Goal: Task Accomplishment & Management: Use online tool/utility

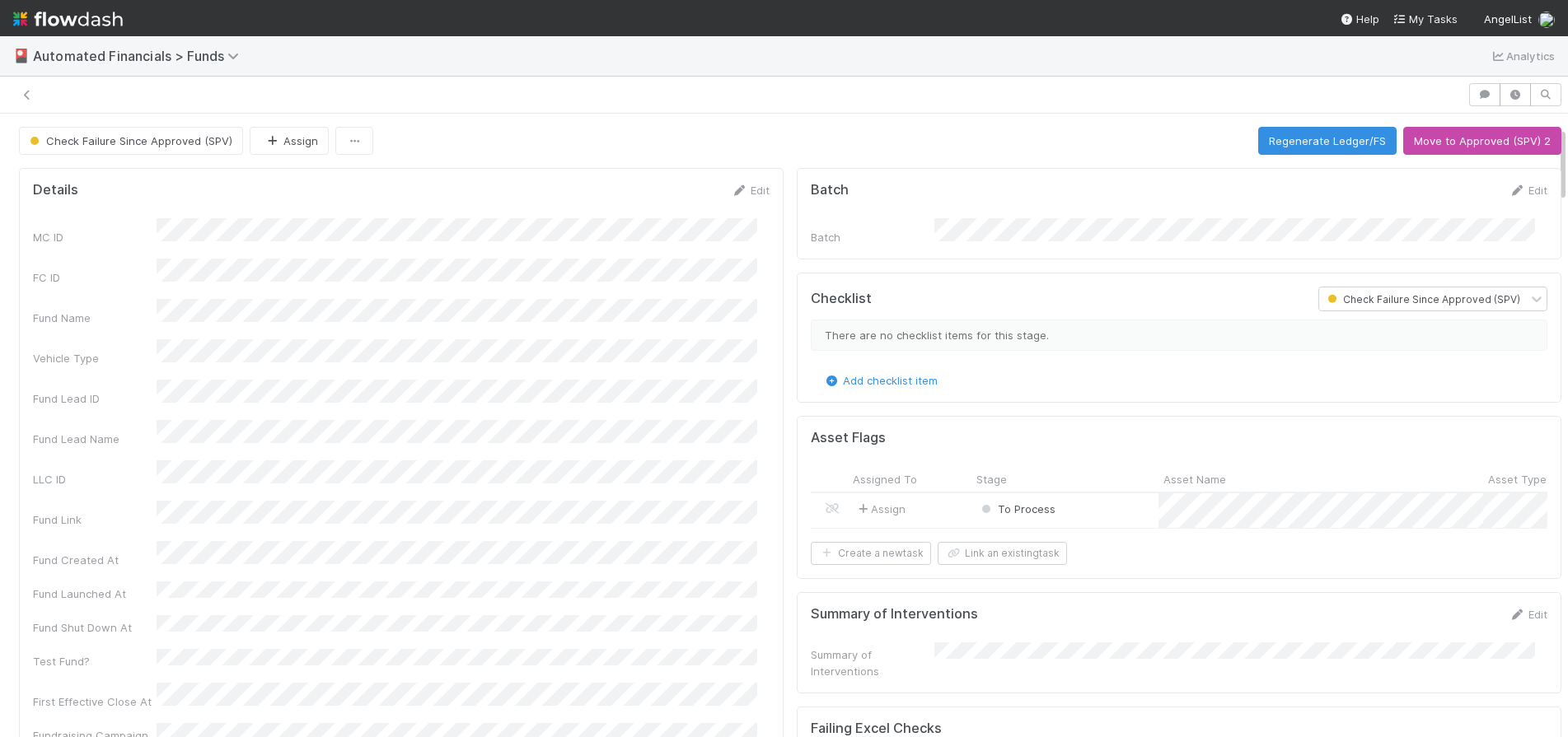
scroll to position [111, 0]
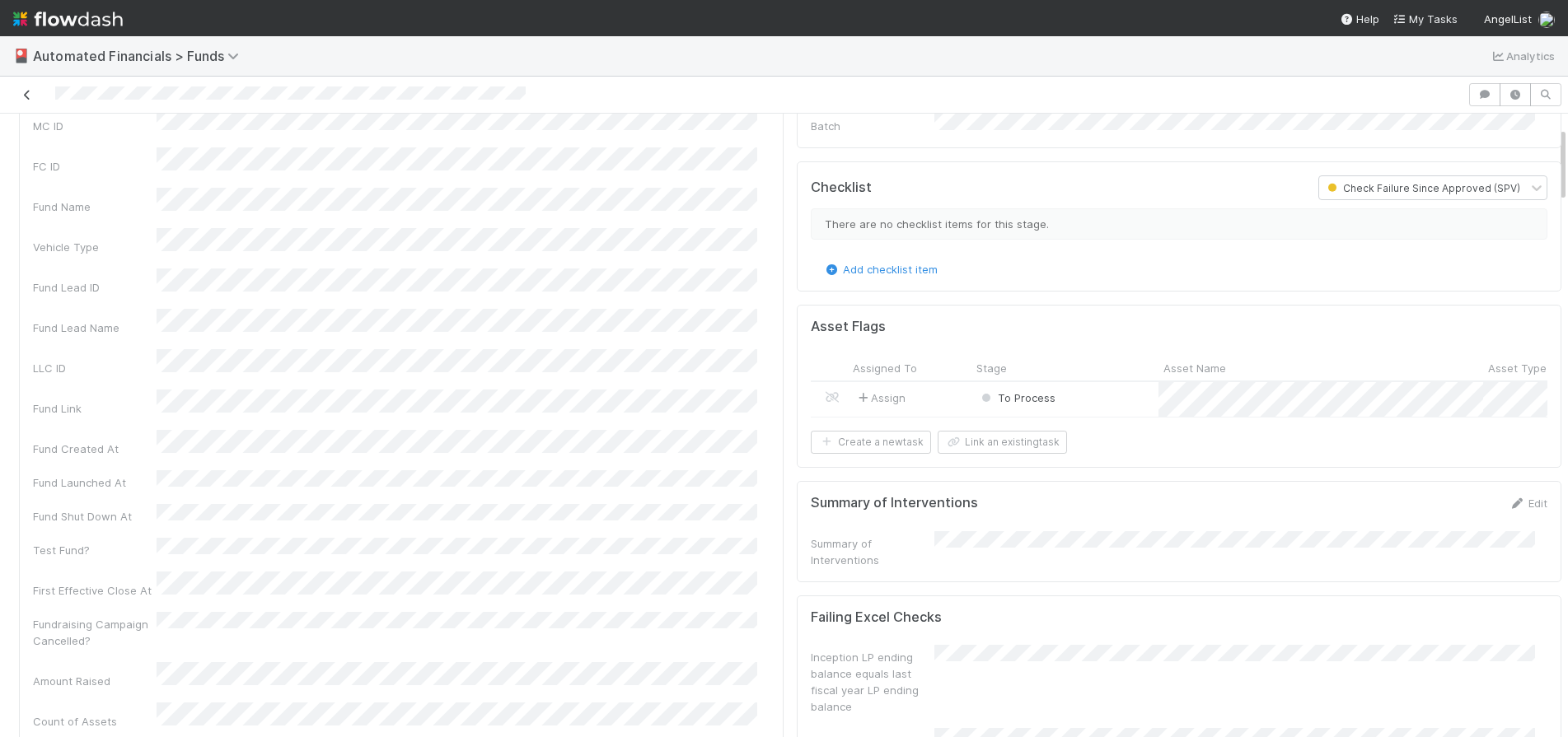
click at [28, 94] on icon at bounding box center [28, 96] width 17 height 11
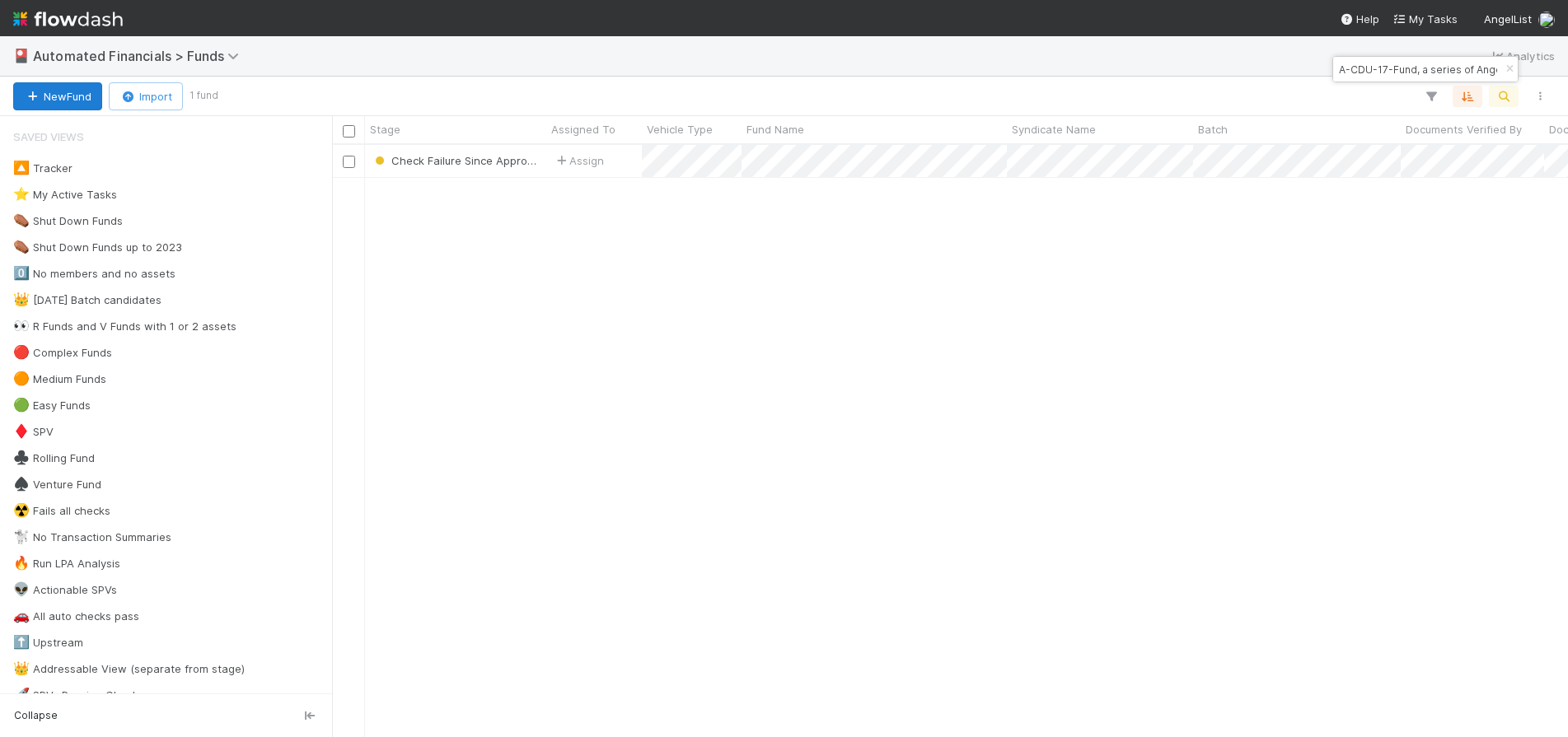
scroll to position [580, 1224]
click at [1510, 65] on icon "button" at bounding box center [1510, 69] width 17 height 10
click at [1516, 97] on button "button" at bounding box center [1504, 96] width 29 height 21
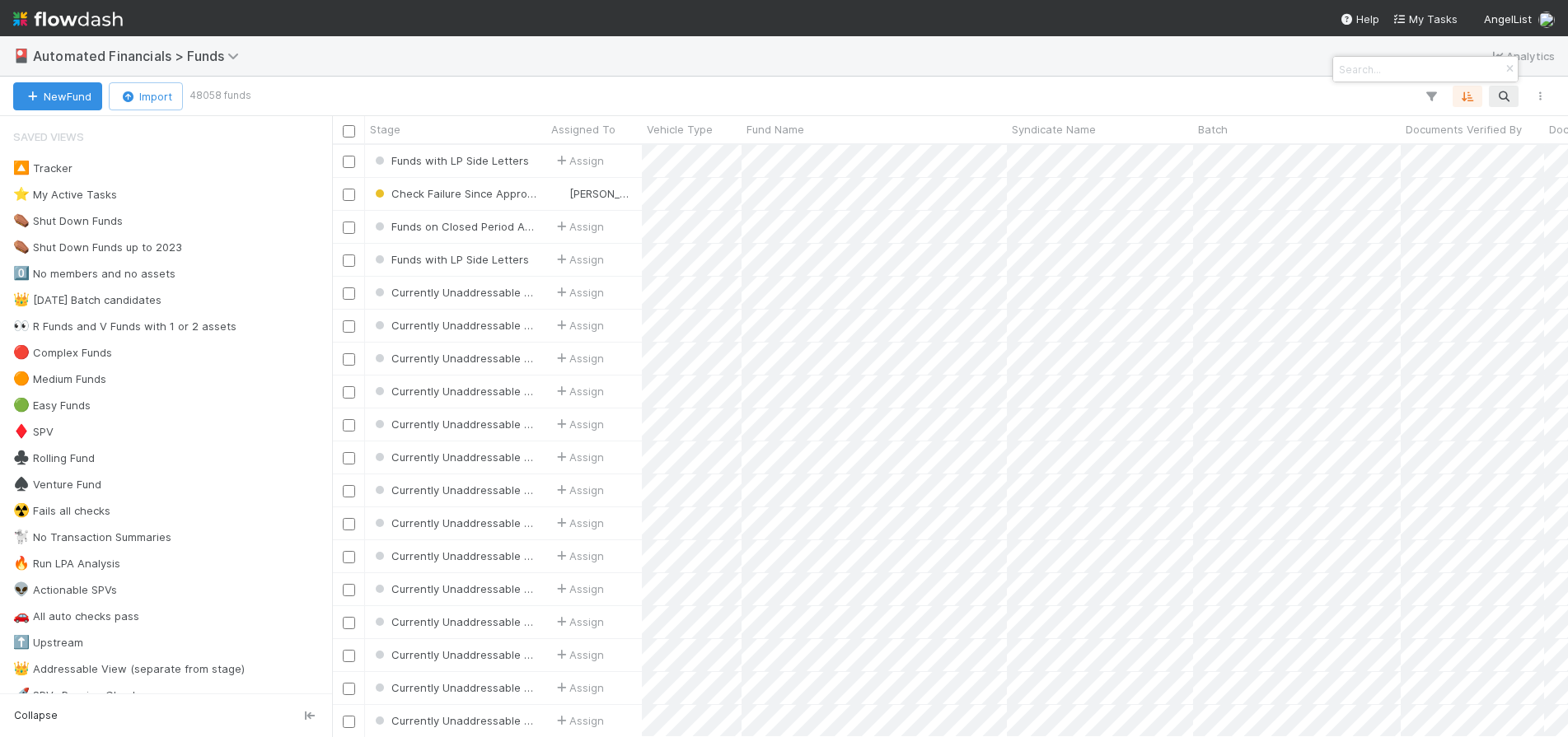
click at [1435, 72] on input at bounding box center [1418, 68] width 165 height 19
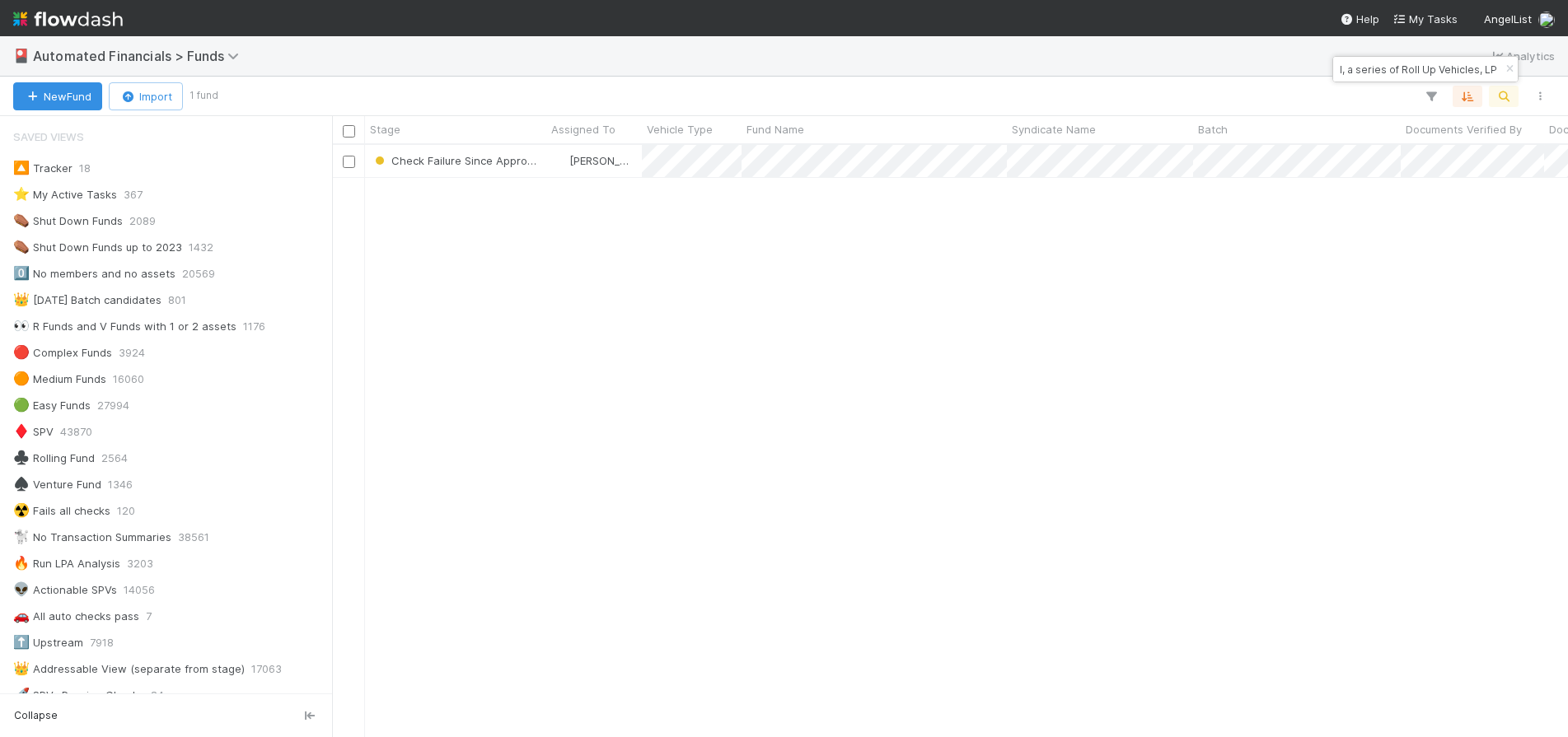
type input "YU Fund II, a series of Roll Up Vehicles, LP"
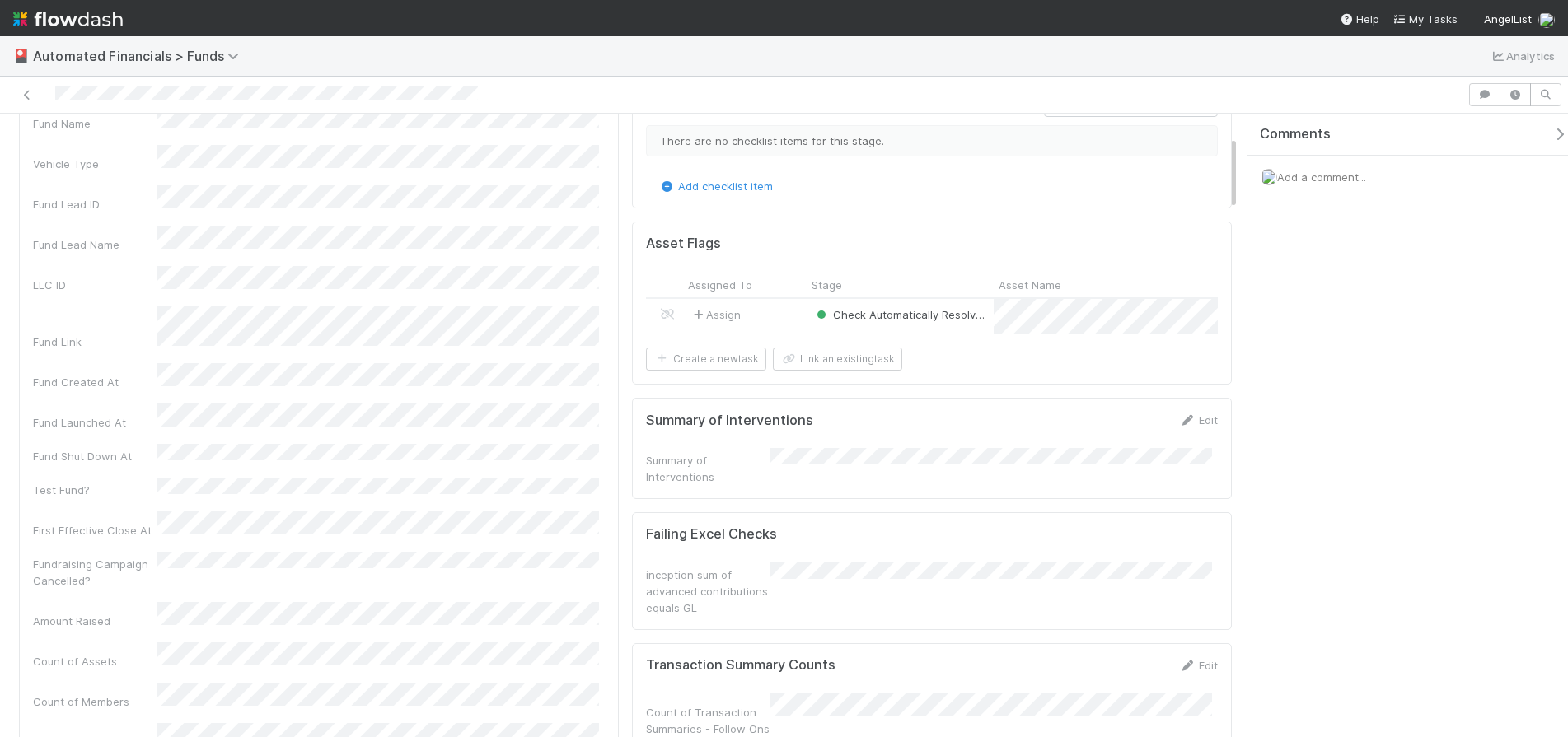
scroll to position [184, 0]
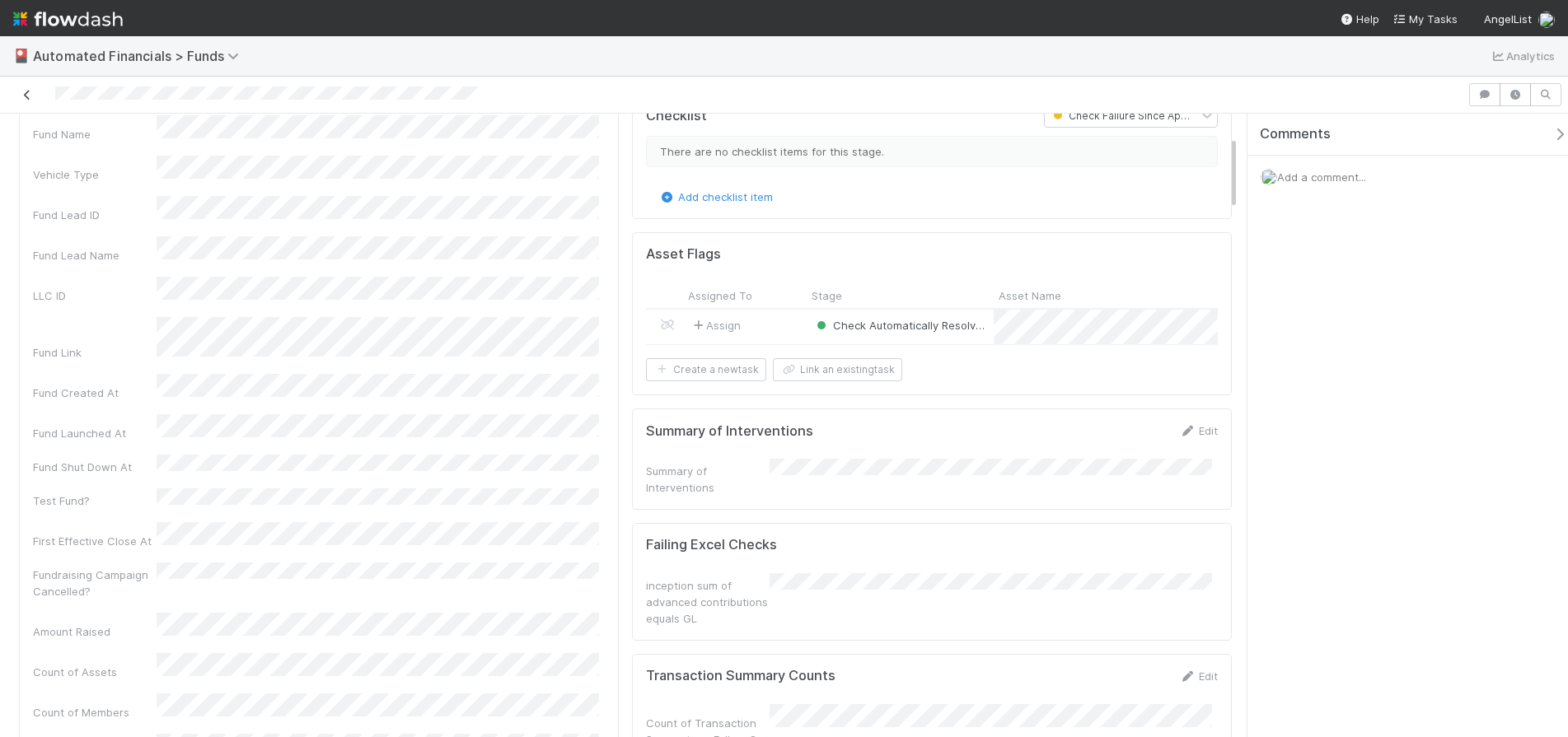
click at [30, 95] on icon at bounding box center [28, 96] width 17 height 11
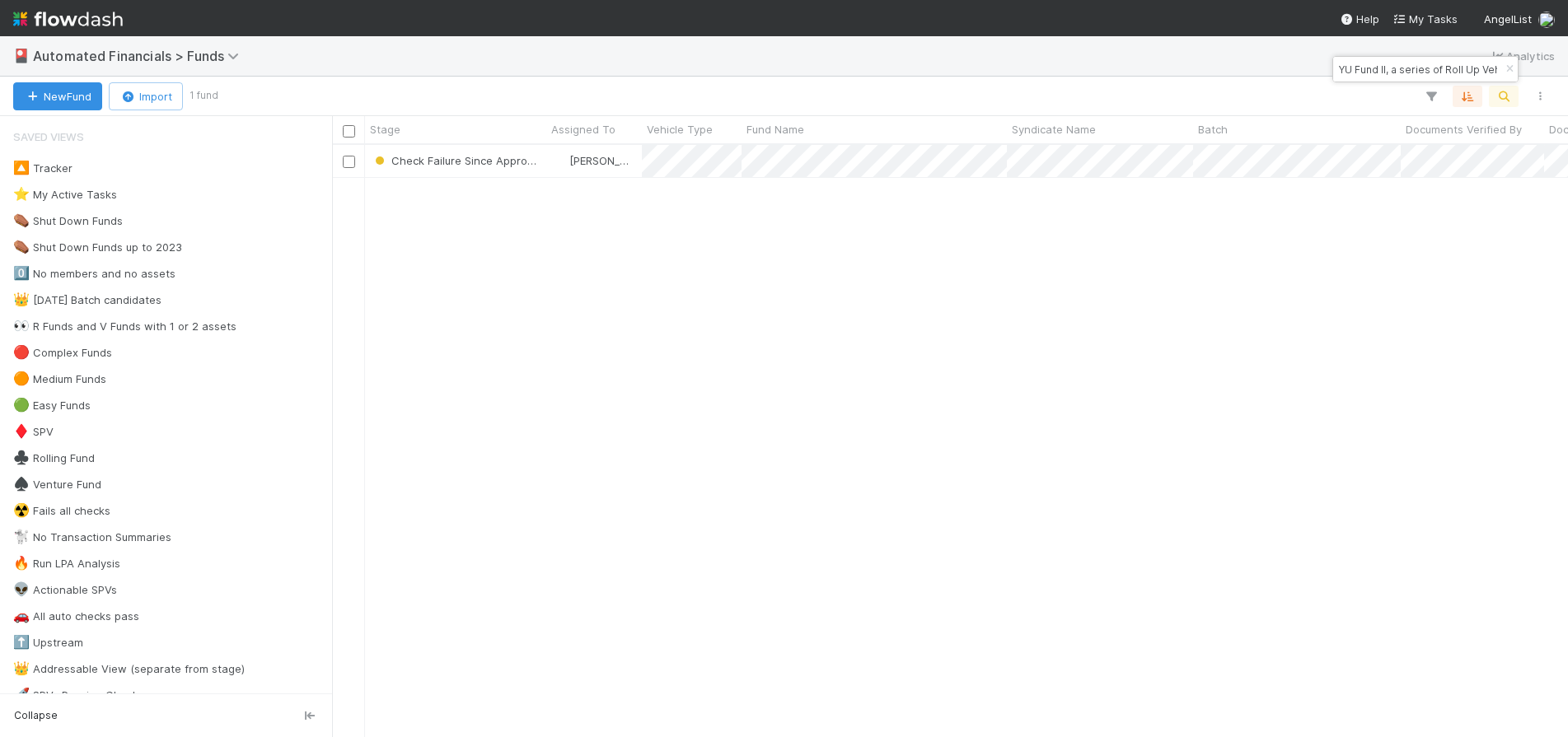
scroll to position [580, 1224]
click at [1509, 65] on icon "button" at bounding box center [1510, 69] width 17 height 10
click at [1510, 108] on div "New Fund Import 1 fund Search Search Search" at bounding box center [784, 96] width 1568 height 40
click at [1508, 102] on icon "button" at bounding box center [1504, 97] width 17 height 15
type input "ALTO Fund I, a series of [PERSON_NAME] Funds, LP"
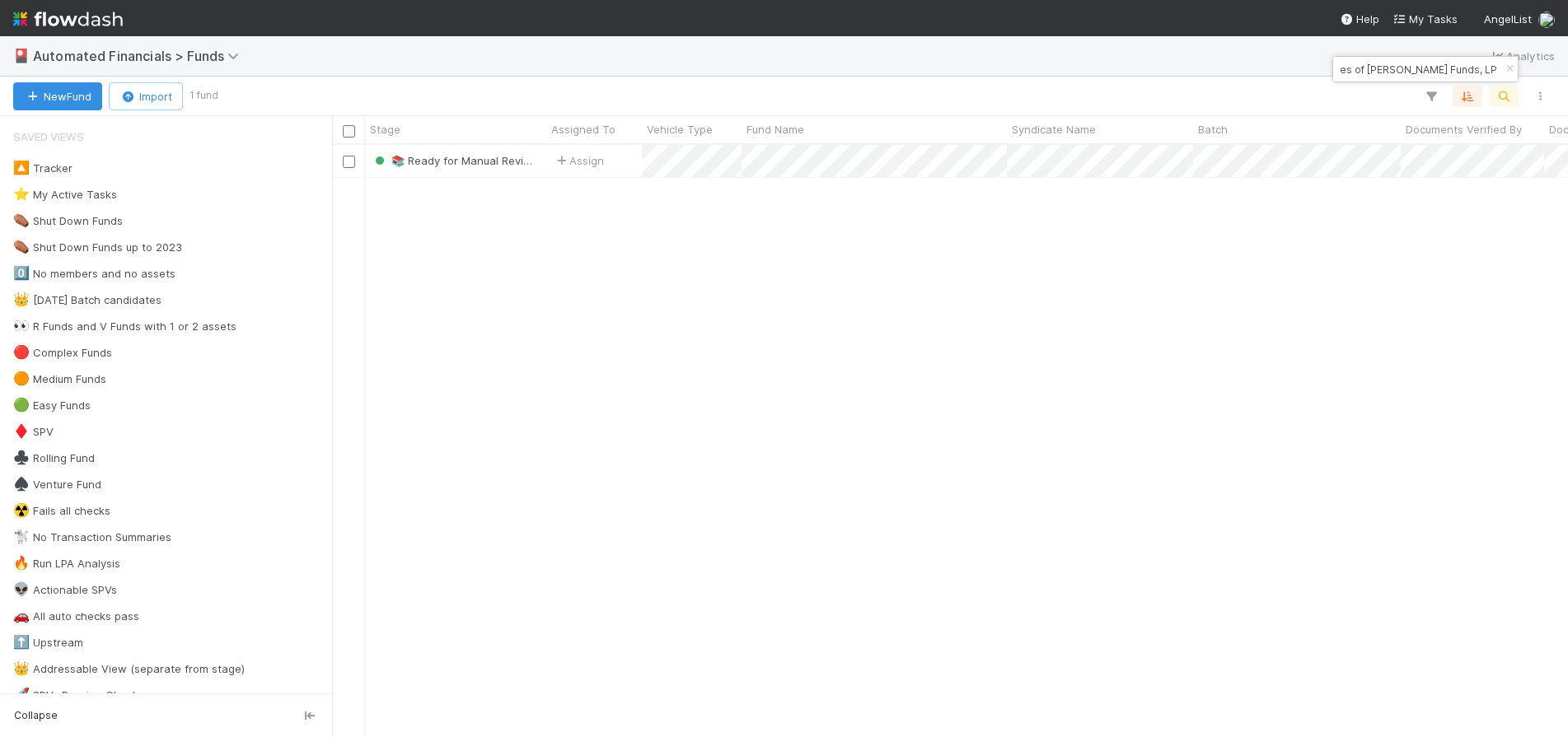
scroll to position [0, 0]
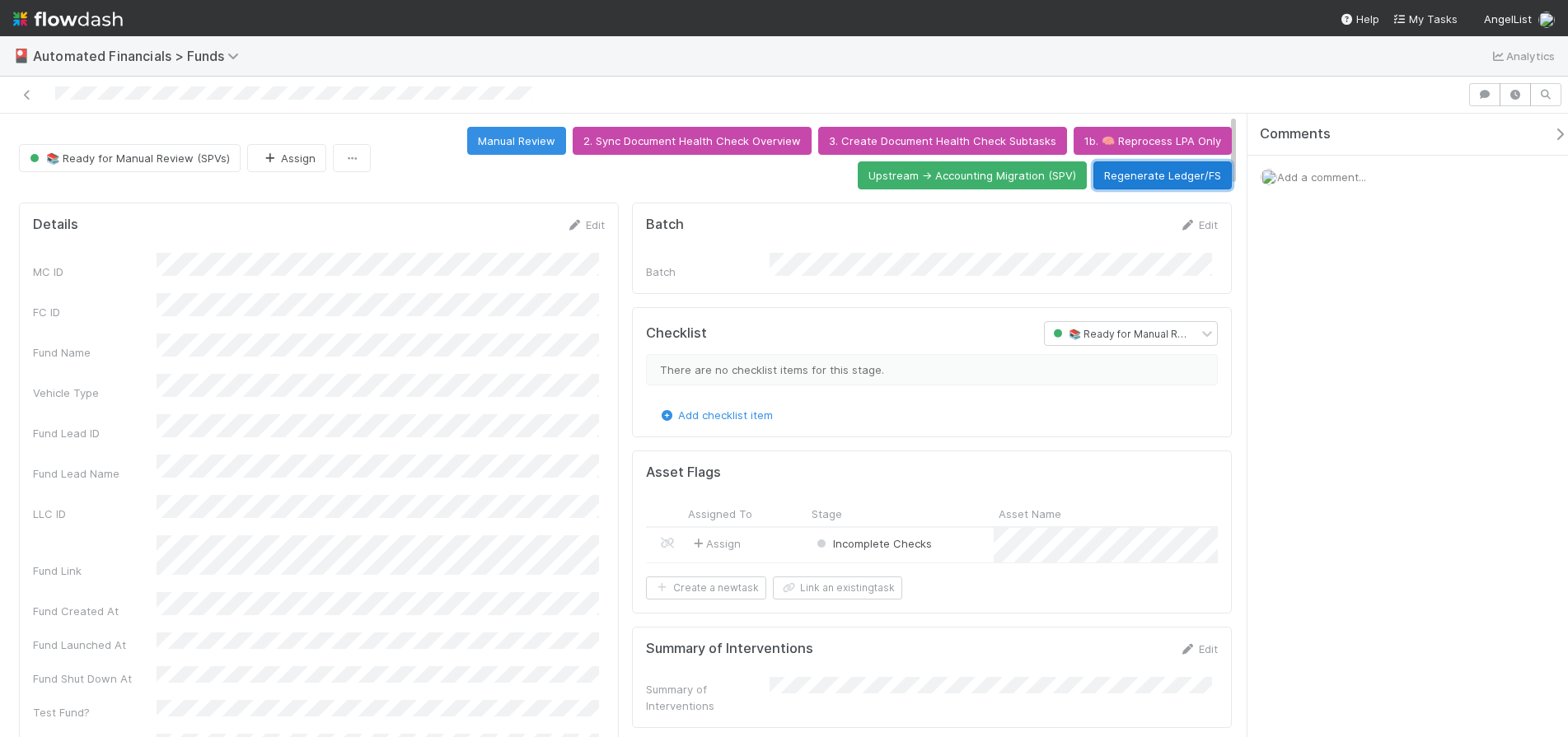
click at [1155, 179] on button "Regenerate Ledger/FS" at bounding box center [1162, 176] width 138 height 28
click at [29, 97] on icon at bounding box center [28, 96] width 17 height 11
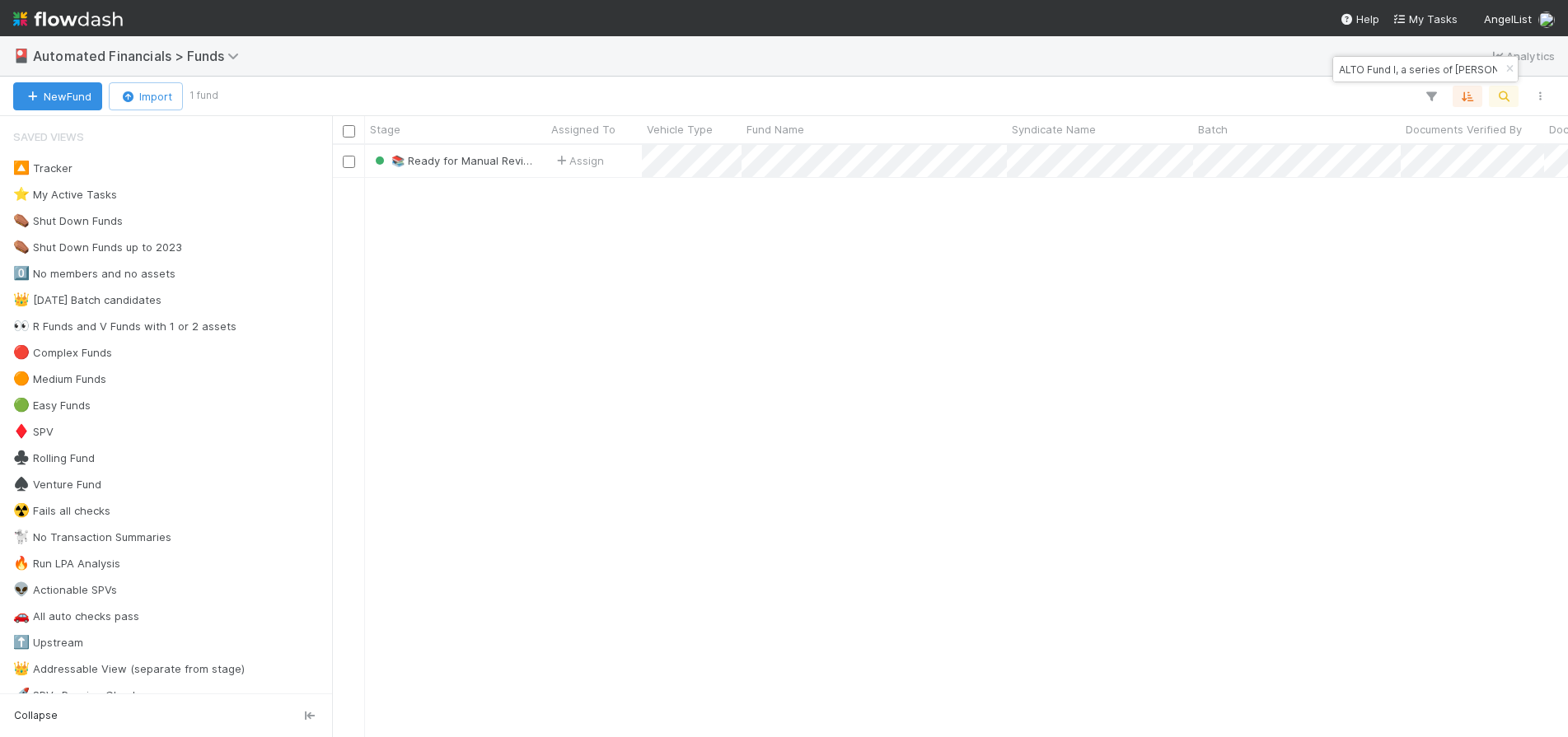
scroll to position [580, 1224]
click at [1509, 70] on icon "button" at bounding box center [1510, 69] width 17 height 10
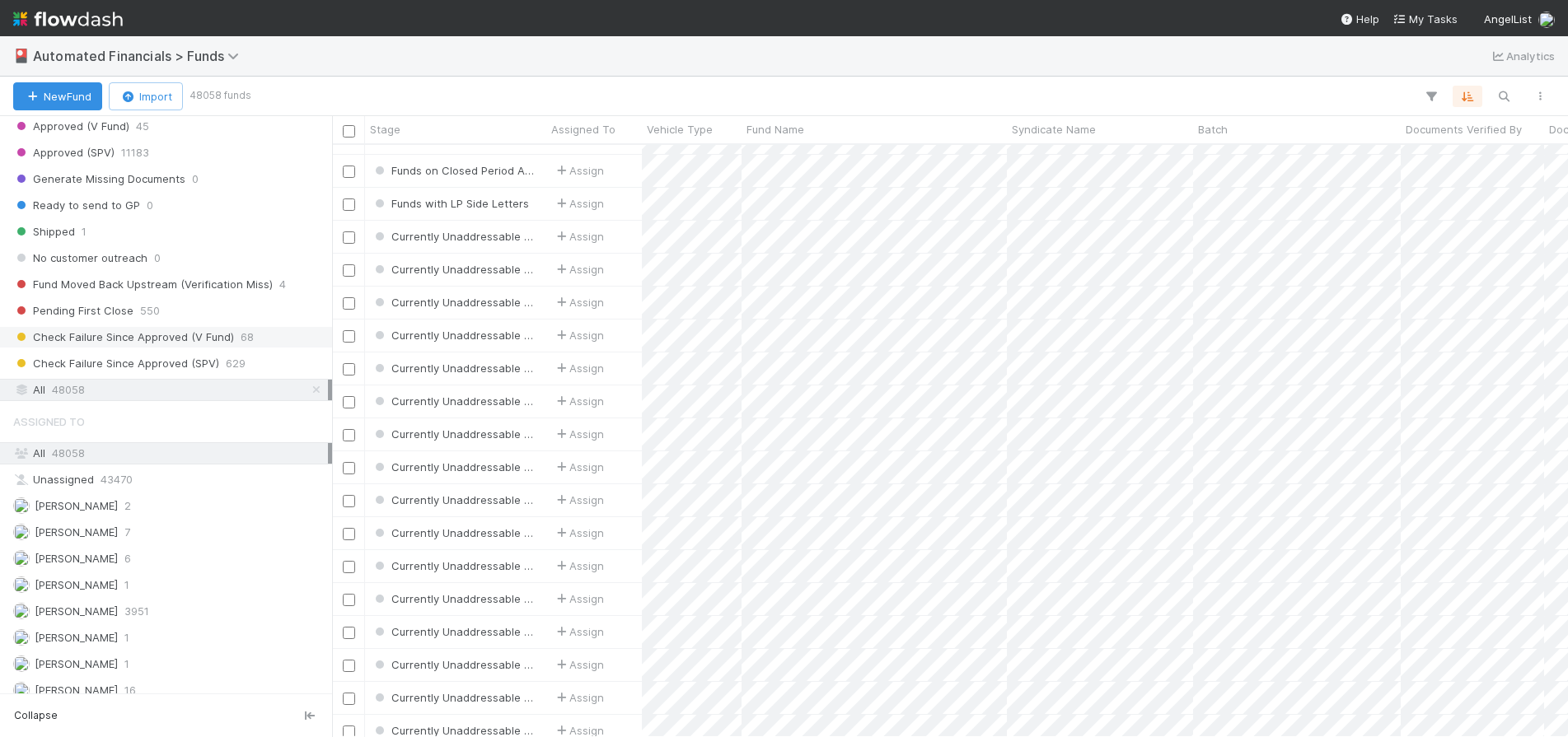
scroll to position [2090, 0]
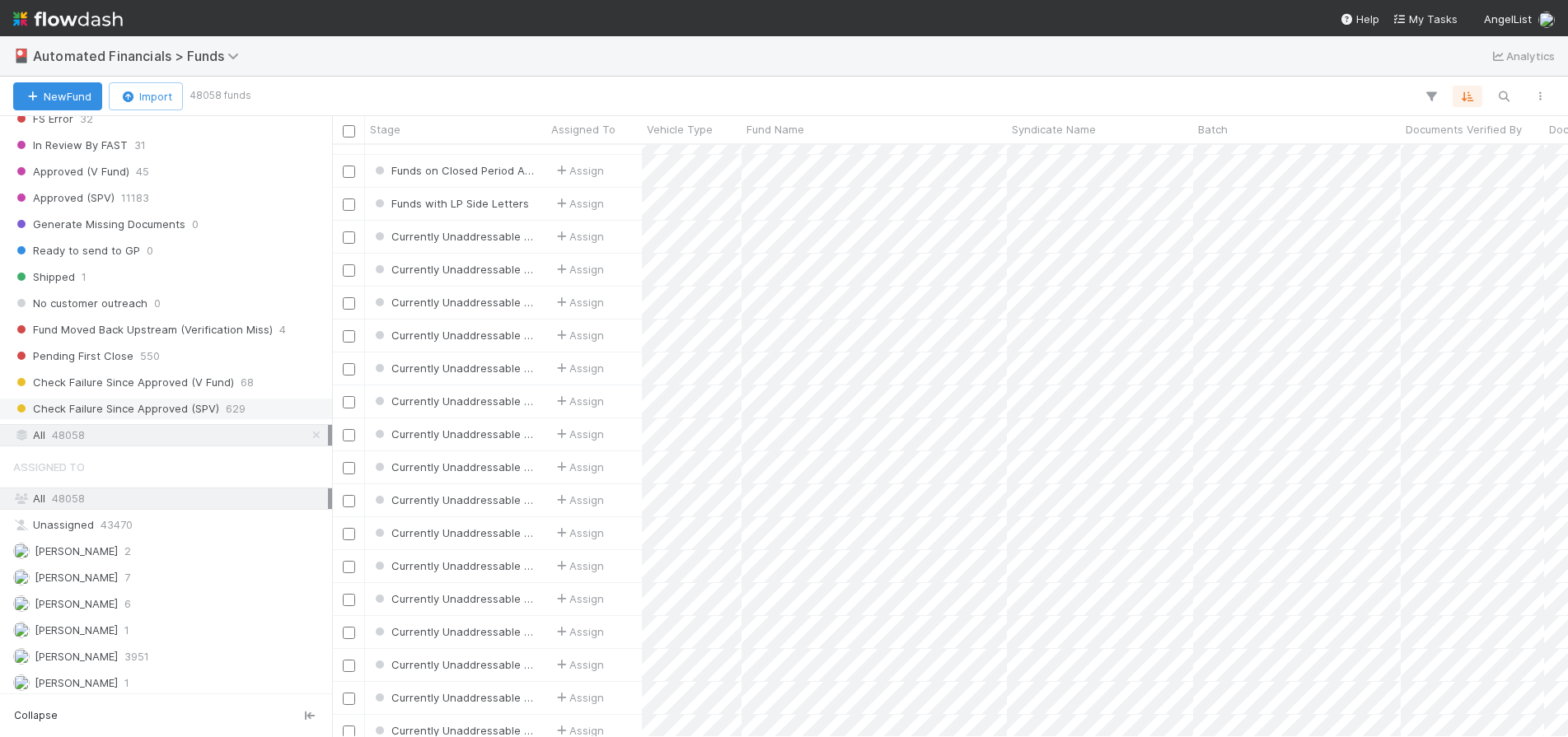
click at [233, 409] on span "629" at bounding box center [235, 409] width 19 height 20
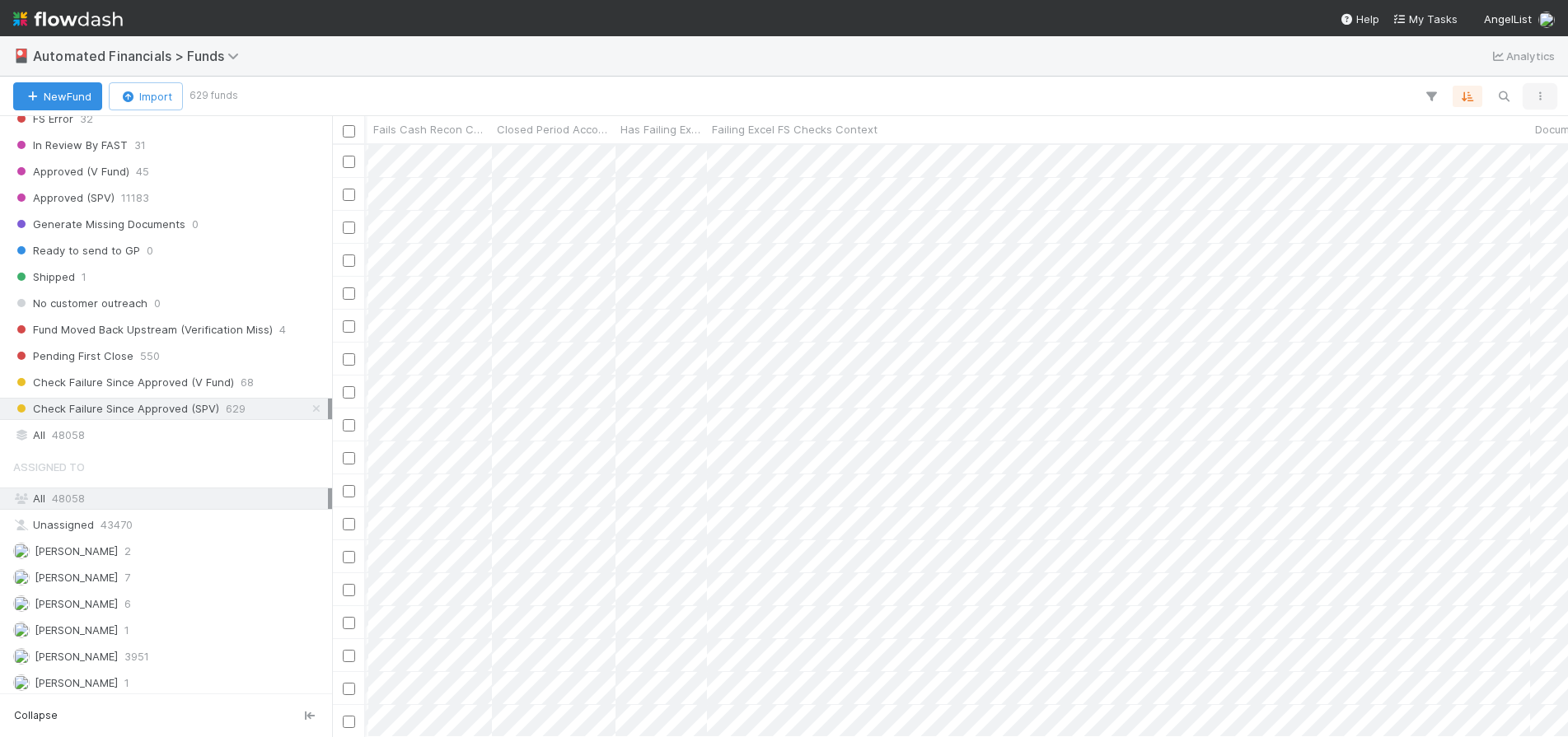
click at [1540, 97] on icon "button" at bounding box center [1540, 96] width 17 height 10
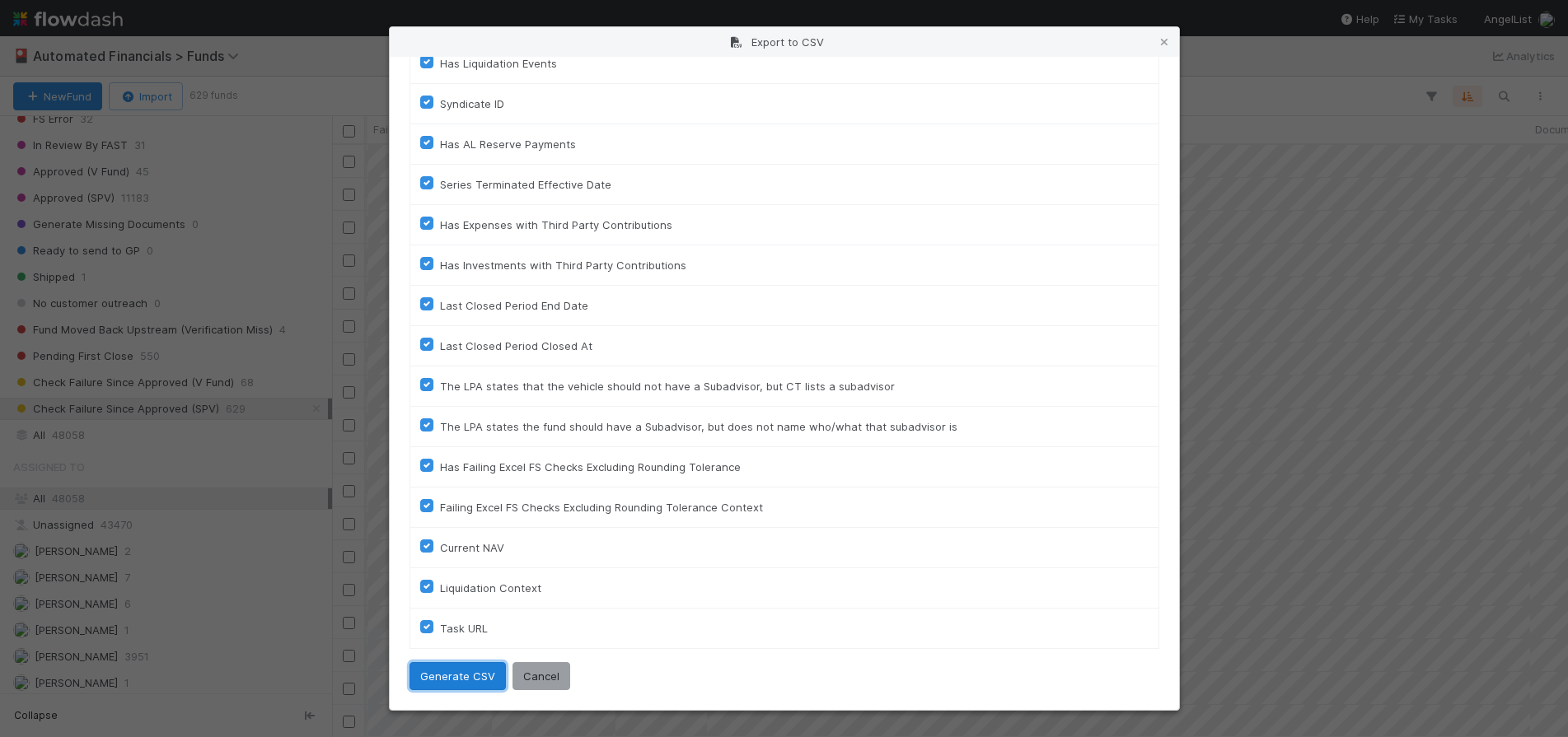
click at [469, 672] on button "Generate CSV" at bounding box center [457, 676] width 97 height 28
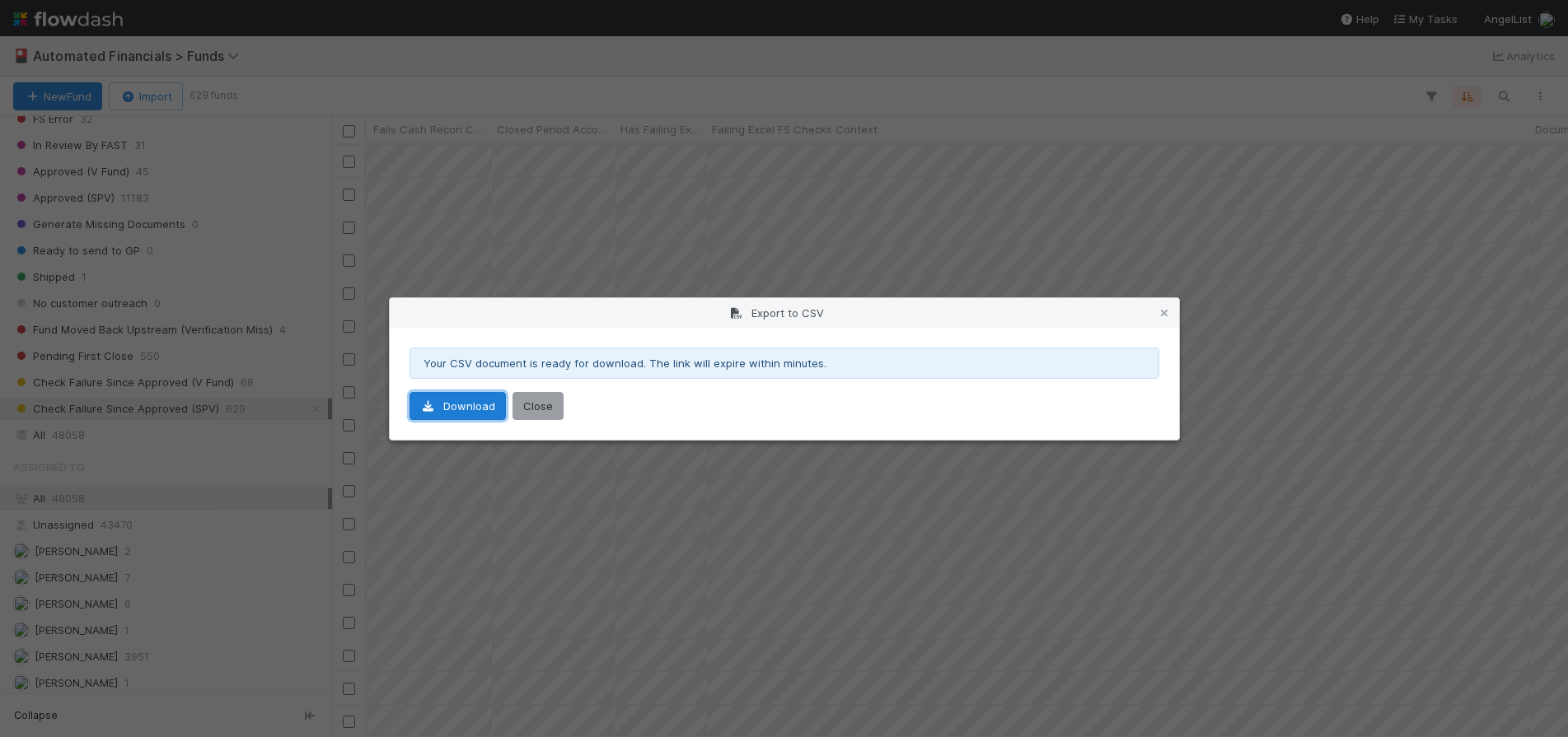
click at [478, 412] on link "Download" at bounding box center [457, 406] width 97 height 28
click at [536, 403] on button "Close" at bounding box center [538, 406] width 52 height 28
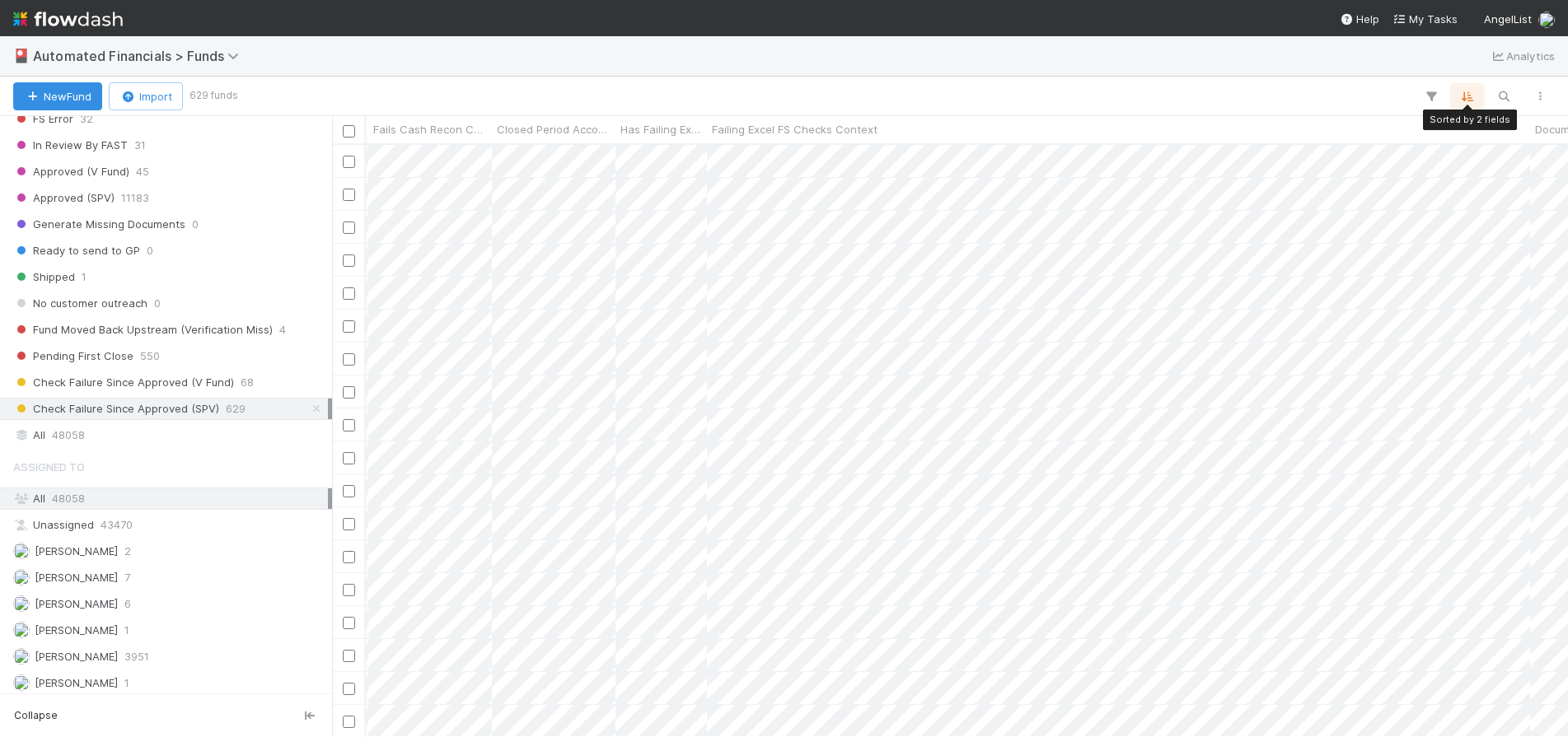
click at [1470, 98] on icon "button" at bounding box center [1468, 97] width 17 height 15
click at [1458, 155] on icon at bounding box center [1458, 160] width 17 height 10
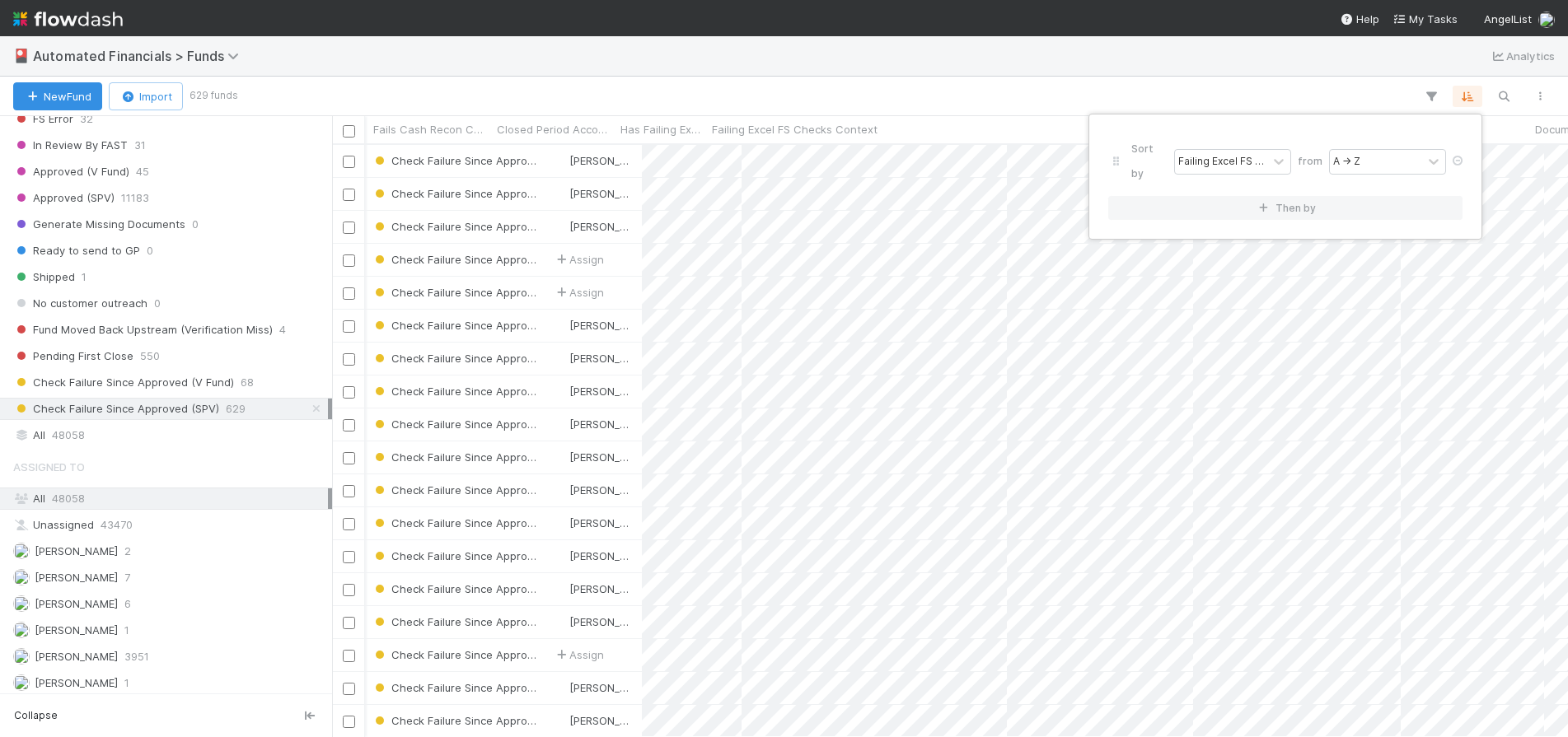
scroll to position [580, 1224]
click at [991, 97] on div "Sort by Failing Excel FS Checks Excluding Rounding Tolerance Context from A → Z…" at bounding box center [784, 368] width 1568 height 737
click at [1431, 241] on div "Sort by Failing Excel FS Checks Excluding Rounding Tolerance Context from A → Z…" at bounding box center [784, 368] width 1568 height 737
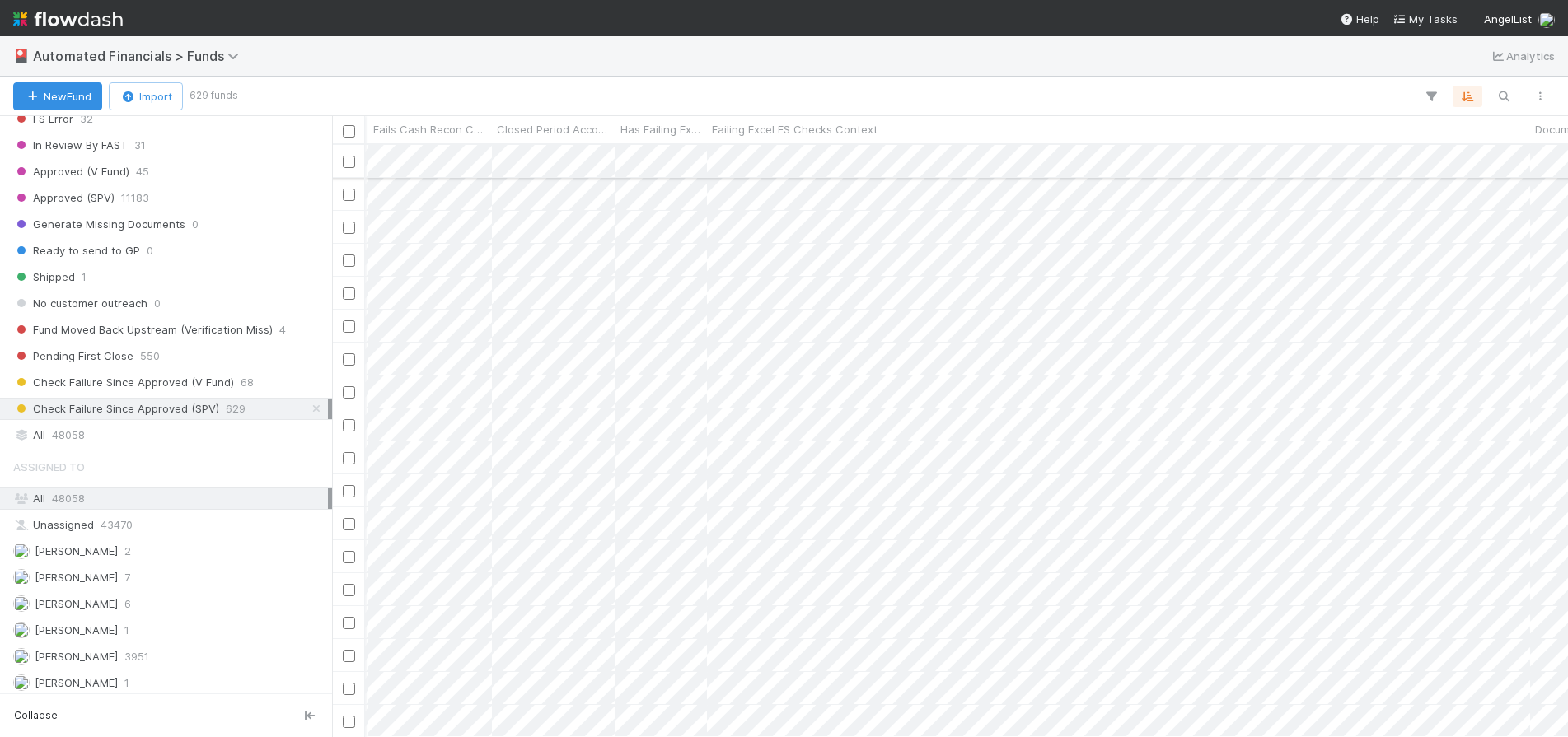
click at [351, 162] on input "checkbox" at bounding box center [349, 161] width 12 height 12
click at [345, 178] on div at bounding box center [349, 193] width 33 height 32
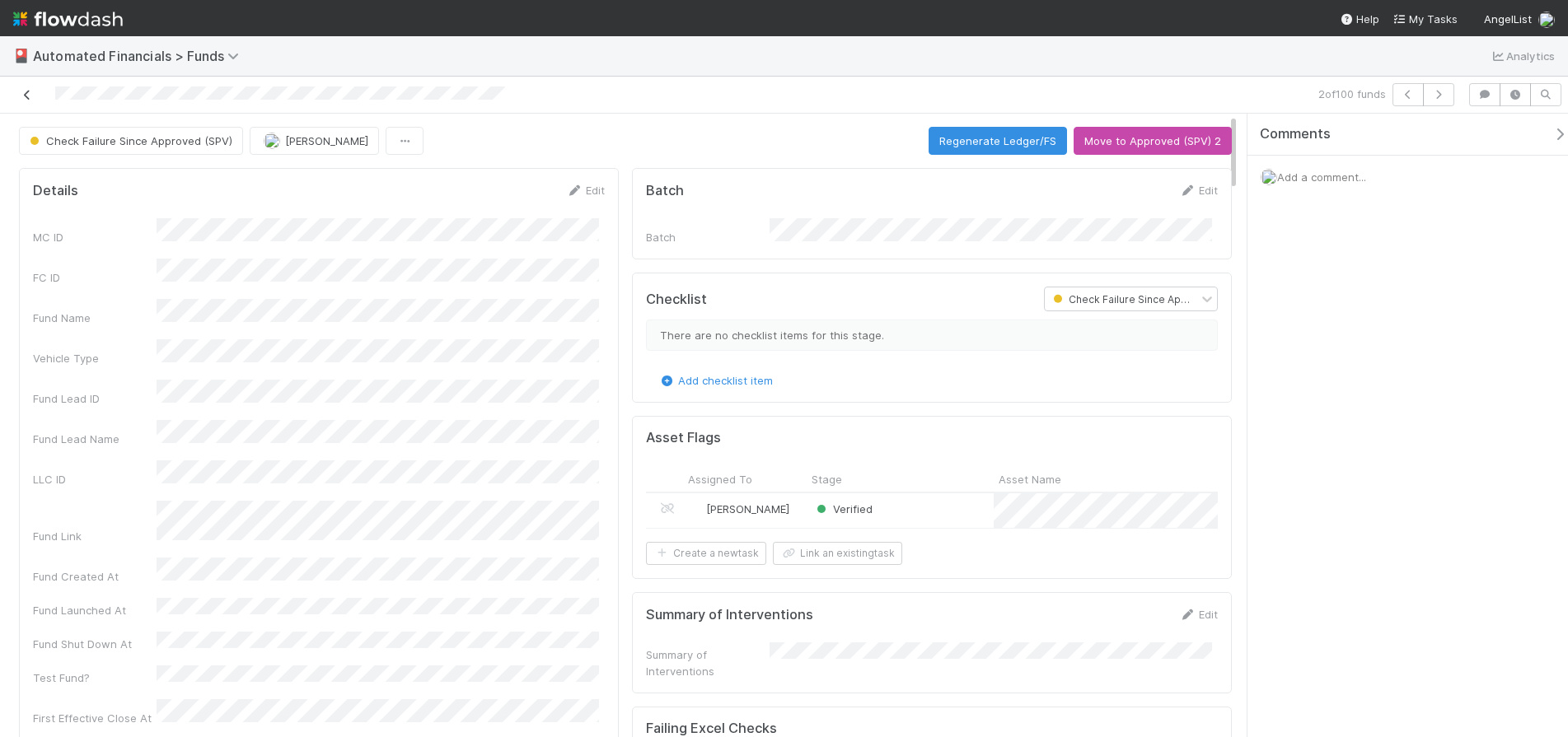
click at [29, 91] on icon at bounding box center [28, 96] width 17 height 11
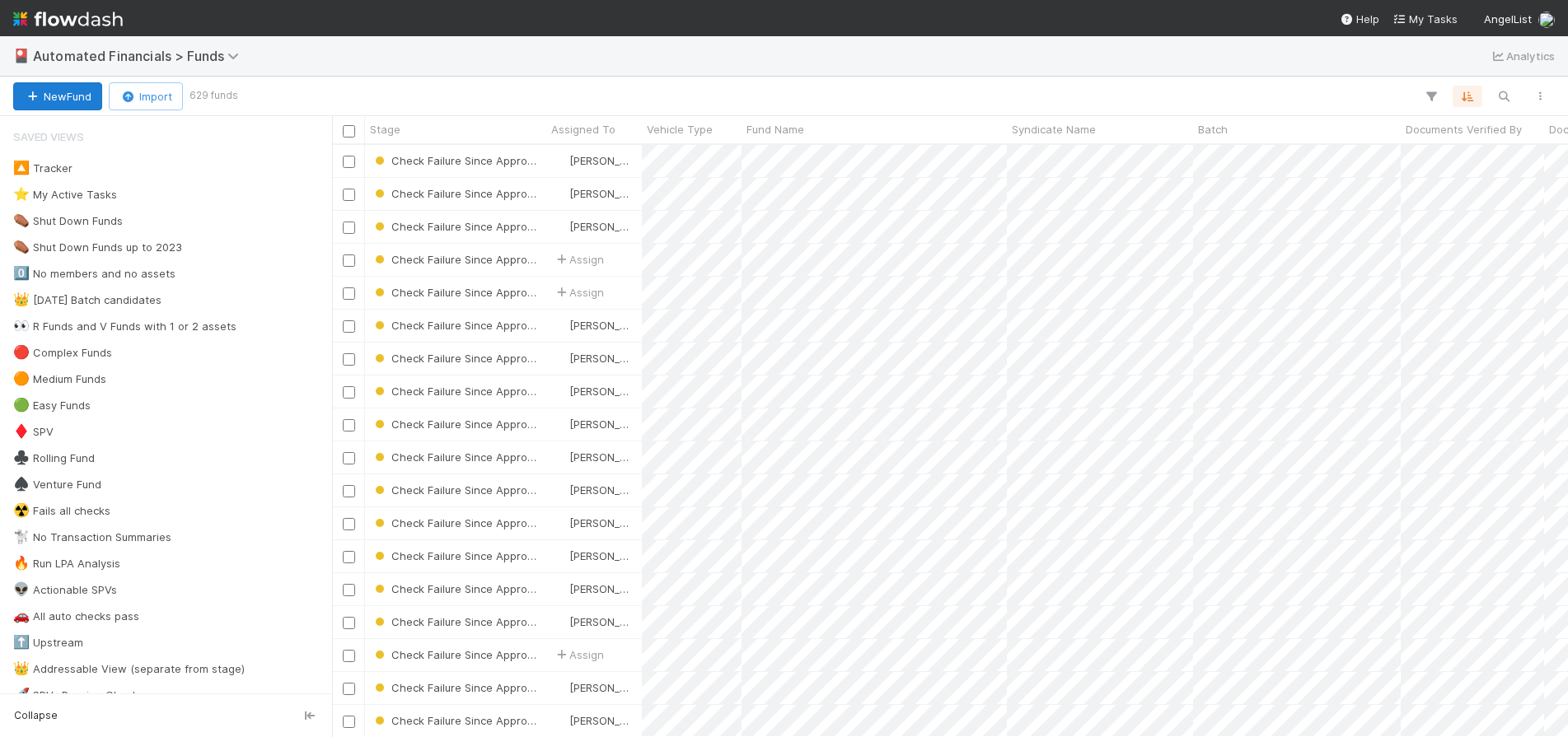
scroll to position [580, 1224]
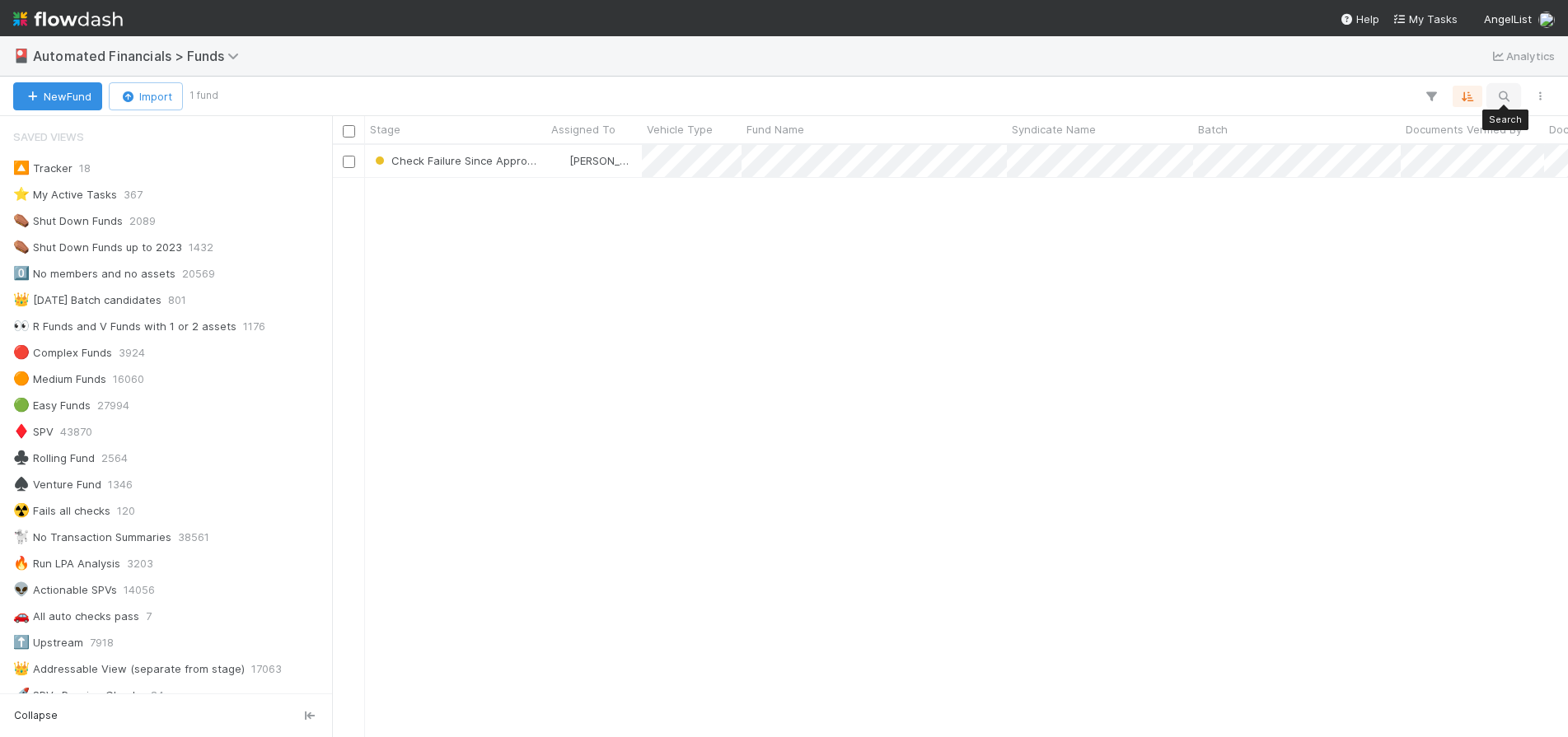
click at [1508, 94] on icon "button" at bounding box center [1504, 97] width 17 height 15
click at [1313, 103] on div at bounding box center [784, 368] width 1568 height 737
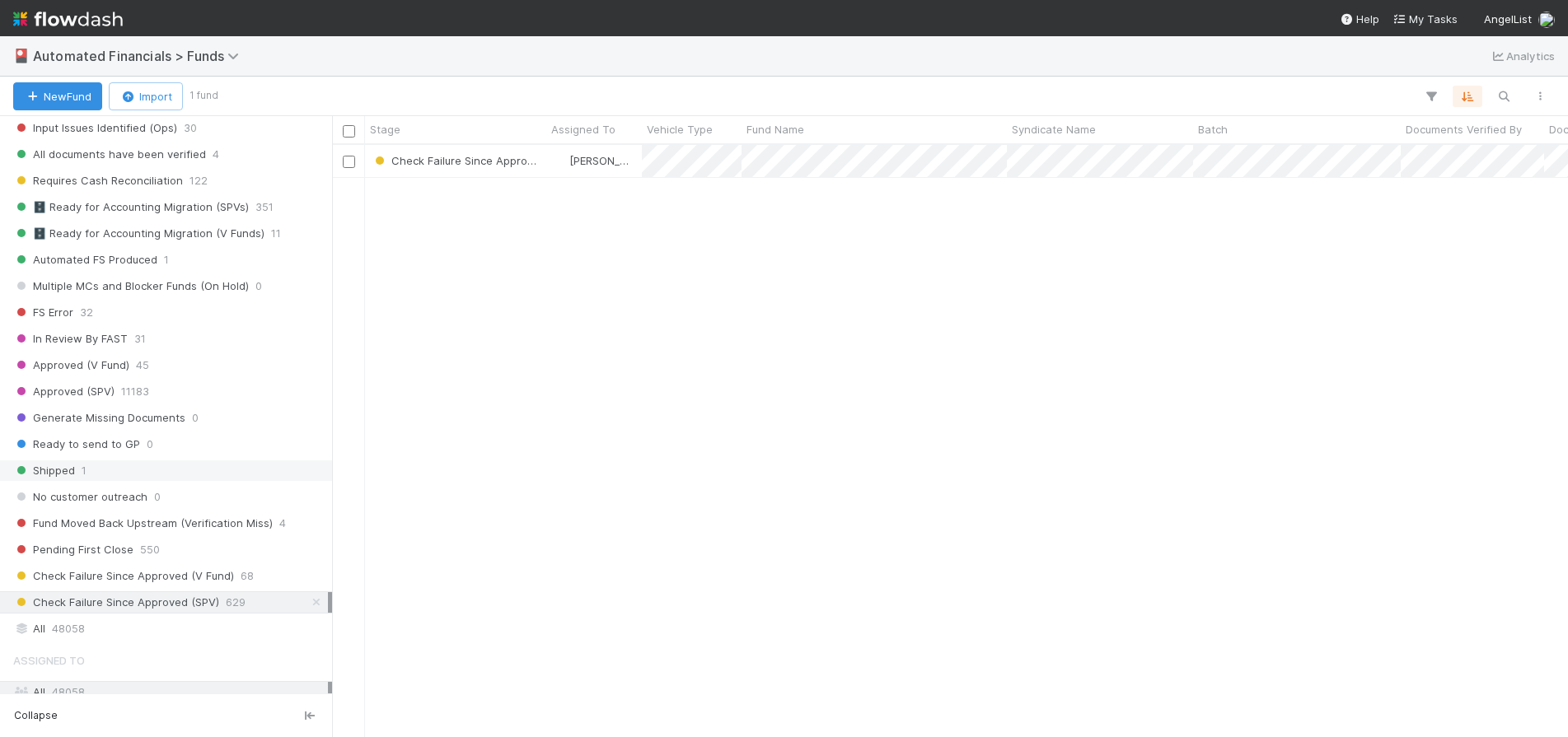
scroll to position [1907, 0]
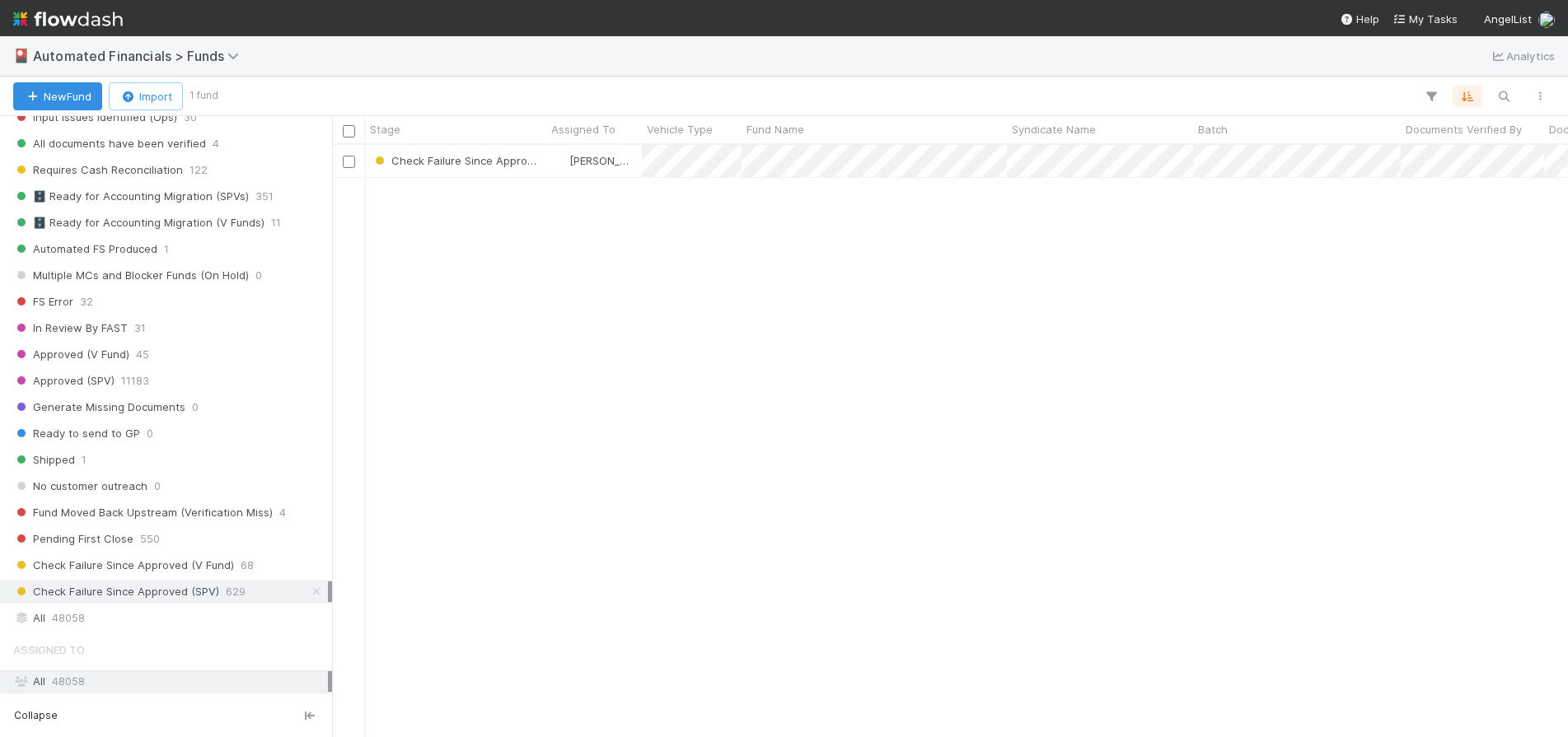
click at [171, 592] on span "Check Failure Since Approved (SPV)" at bounding box center [116, 592] width 206 height 20
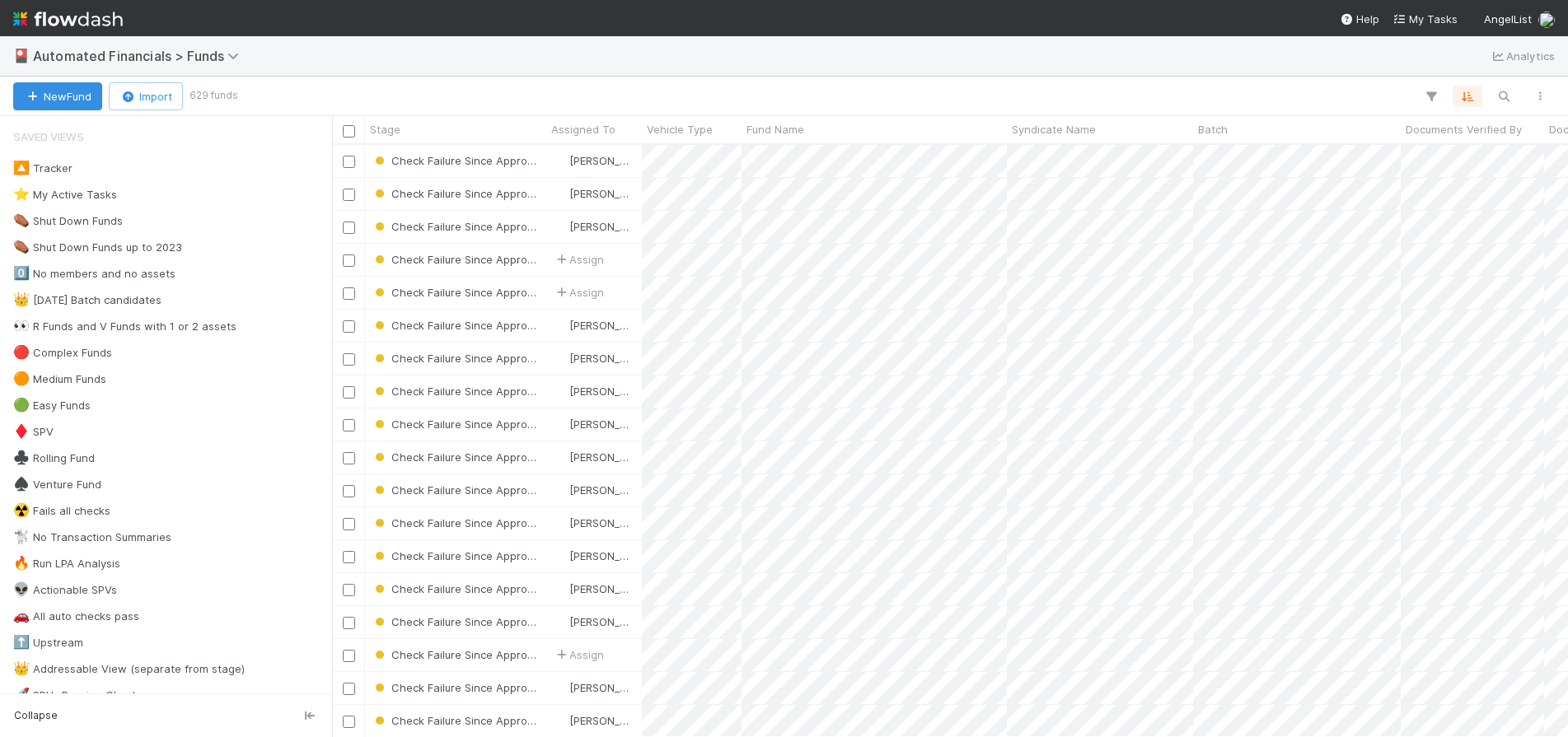
scroll to position [580, 1224]
click at [1478, 97] on button "button" at bounding box center [1468, 96] width 29 height 21
click at [1243, 76] on div "Sort by Failing Excel FS Checks Excluding Rounding Tolerance Context from A → Z…" at bounding box center [784, 368] width 1568 height 737
click at [351, 162] on input "checkbox" at bounding box center [349, 161] width 12 height 12
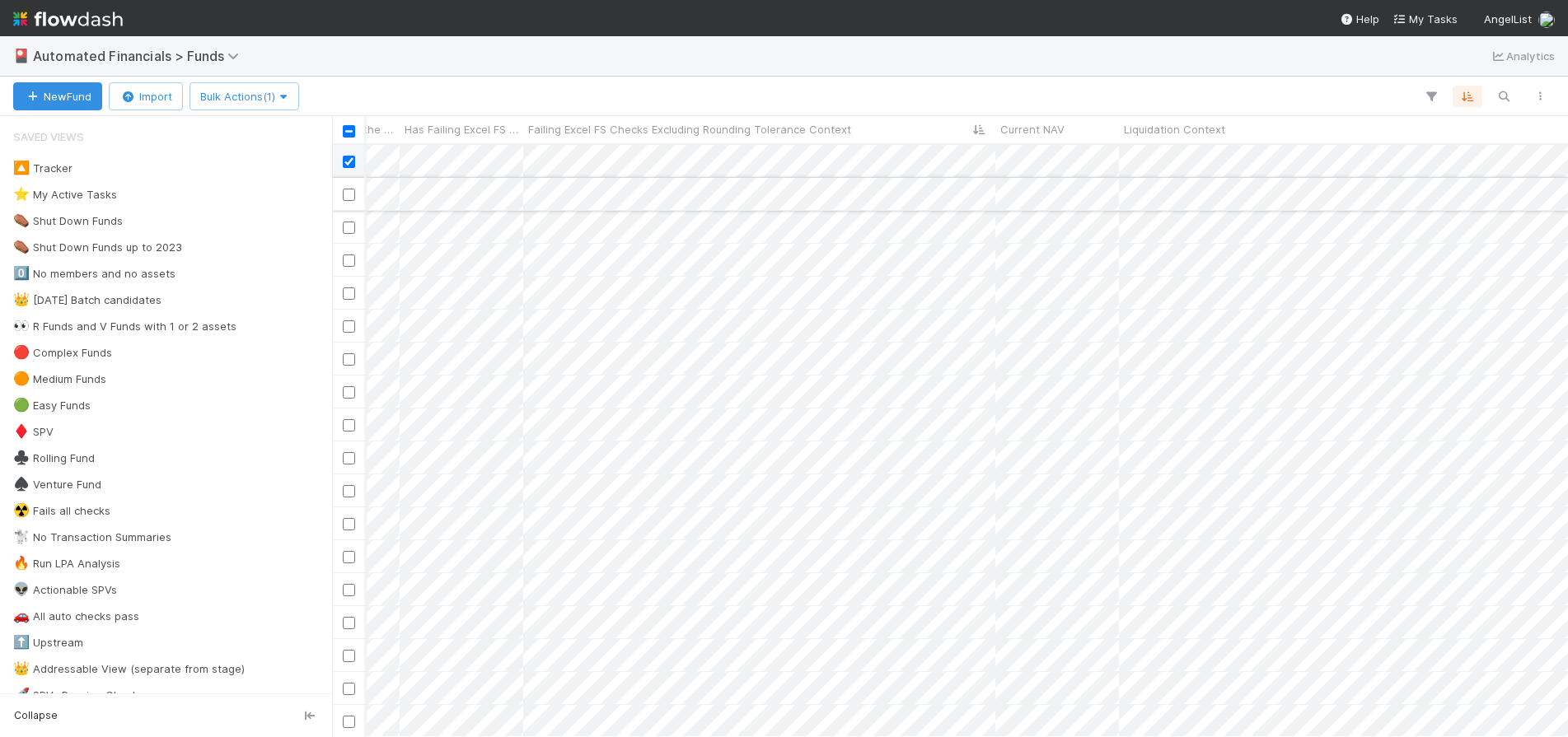
click at [348, 193] on input "checkbox" at bounding box center [349, 194] width 12 height 12
click at [348, 264] on input "checkbox" at bounding box center [349, 260] width 12 height 12
click at [348, 296] on input "checkbox" at bounding box center [349, 294] width 12 height 12
click at [350, 328] on input "checkbox" at bounding box center [349, 326] width 12 height 12
click at [351, 359] on input "checkbox" at bounding box center [349, 359] width 12 height 12
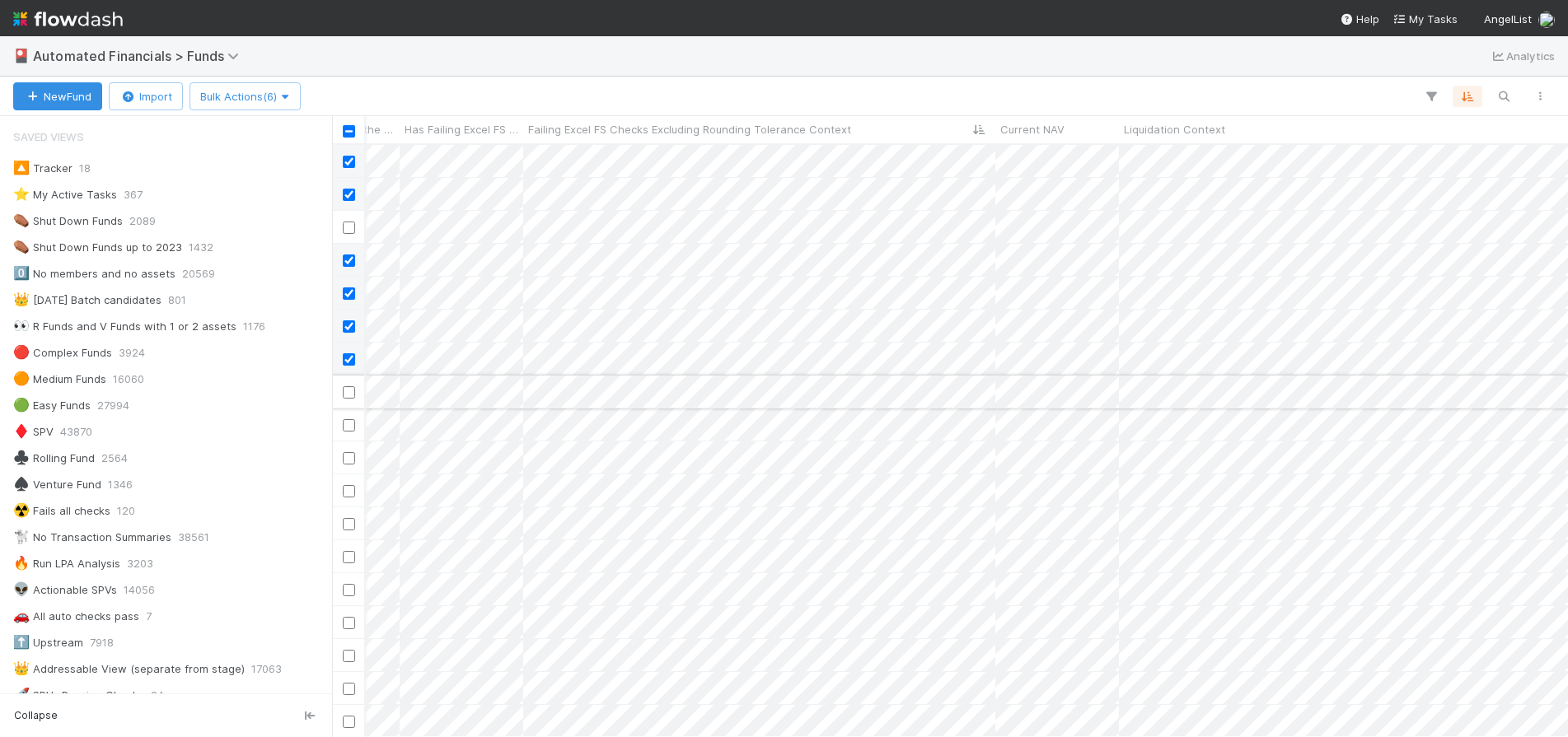
click at [351, 390] on input "checkbox" at bounding box center [349, 392] width 12 height 12
click at [350, 424] on input "checkbox" at bounding box center [349, 425] width 12 height 12
click at [350, 460] on input "checkbox" at bounding box center [349, 458] width 12 height 12
click at [350, 494] on input "checkbox" at bounding box center [349, 490] width 12 height 12
click at [349, 526] on input "checkbox" at bounding box center [349, 524] width 12 height 12
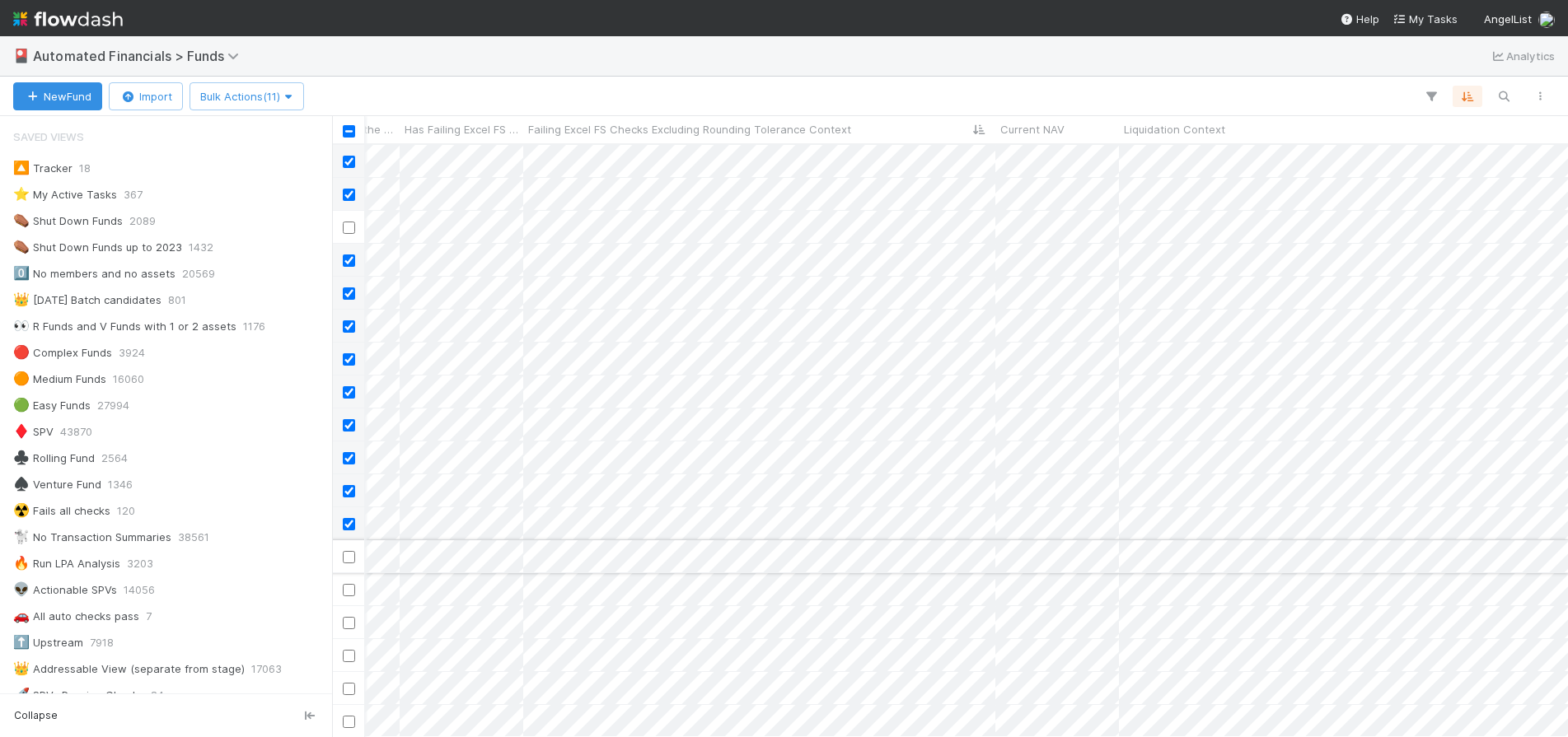
click at [351, 556] on input "checkbox" at bounding box center [349, 557] width 12 height 12
click at [283, 94] on span "Bulk Actions (12)" at bounding box center [248, 97] width 95 height 13
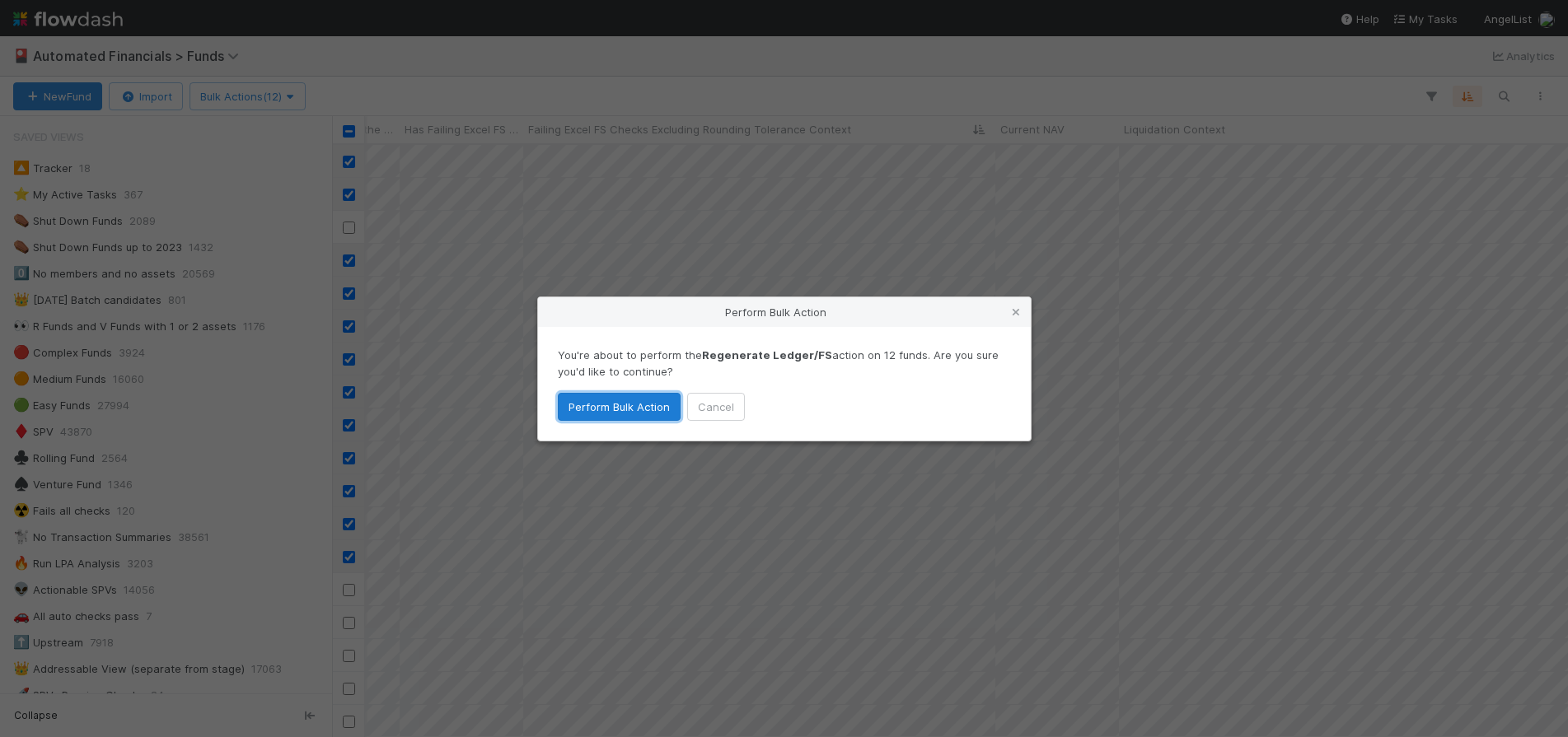
click at [622, 413] on button "Perform Bulk Action" at bounding box center [618, 407] width 122 height 28
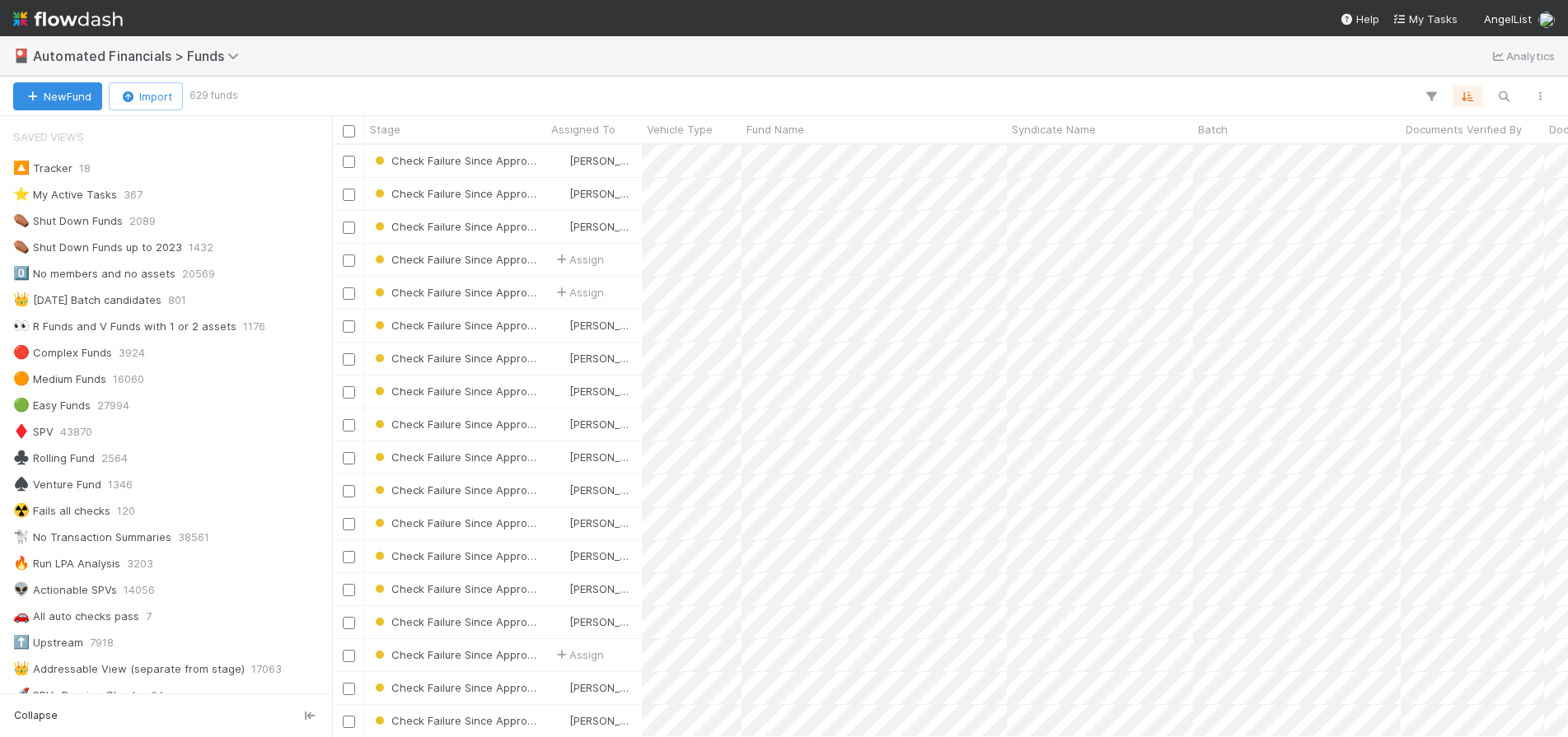
scroll to position [0, 0]
